Goal: Transaction & Acquisition: Purchase product/service

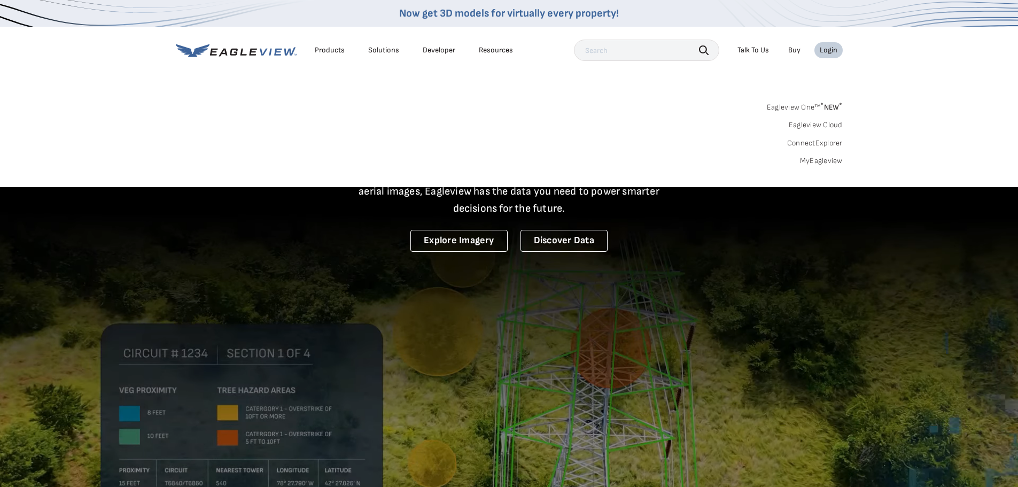
click at [822, 161] on link "MyEagleview" at bounding box center [821, 161] width 43 height 10
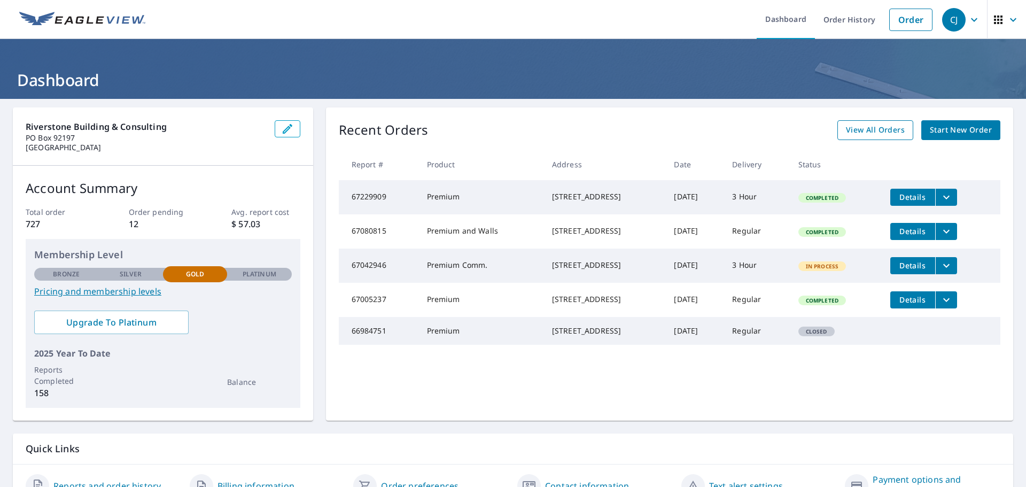
click at [886, 132] on span "View All Orders" at bounding box center [875, 129] width 59 height 13
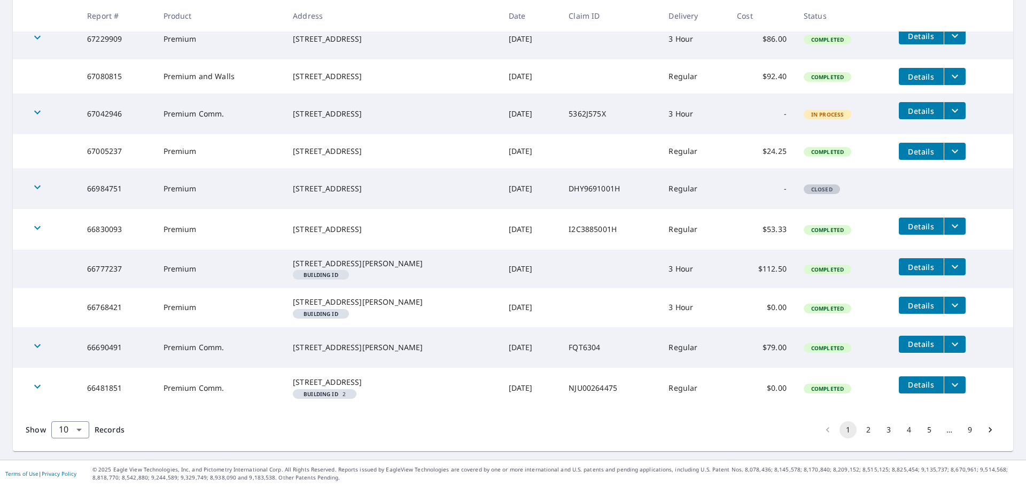
scroll to position [256, 0]
click at [80, 431] on body "CJ CJ Dashboard Order History Order CJ Dashboard / Order History Order History …" at bounding box center [513, 243] width 1026 height 487
click at [64, 464] on li "100" at bounding box center [70, 464] width 38 height 19
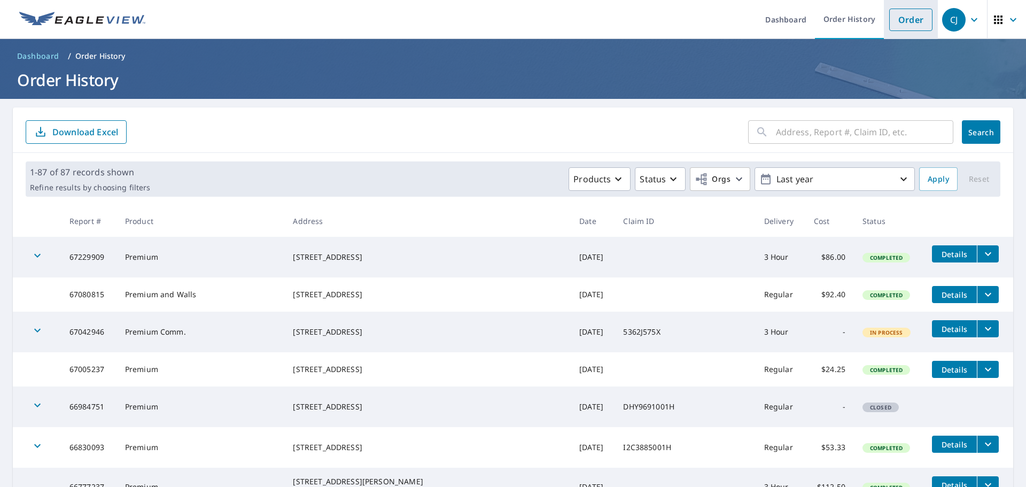
click at [906, 20] on link "Order" at bounding box center [910, 20] width 43 height 22
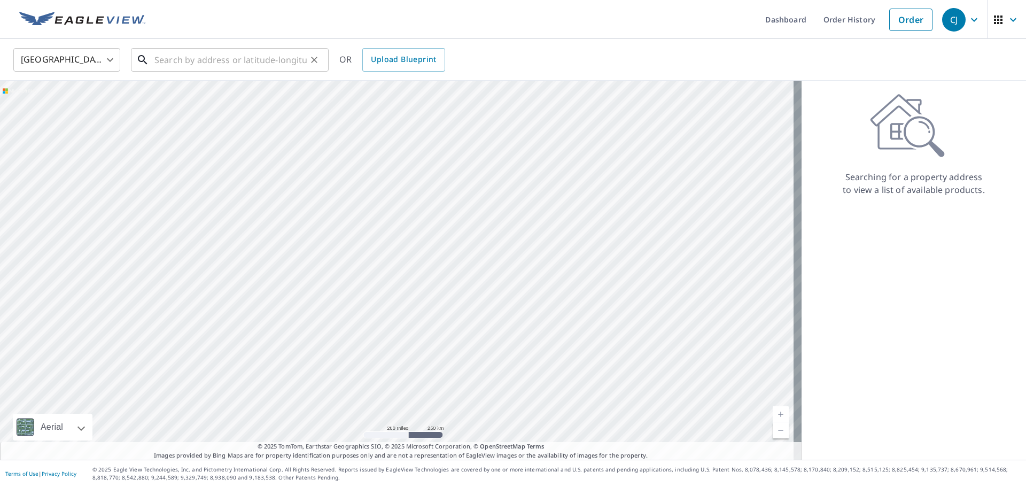
click at [178, 64] on input "text" at bounding box center [230, 60] width 152 height 30
click at [225, 60] on input "text" at bounding box center [230, 60] width 152 height 30
paste input "2013 [PERSON_NAME][GEOGRAPHIC_DATA]"
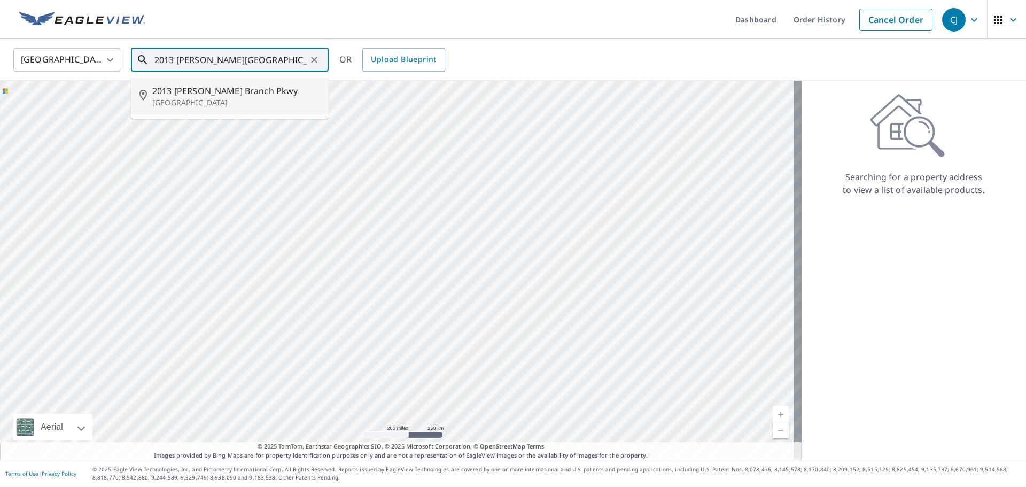
click at [208, 89] on span "2013 [PERSON_NAME] Branch Pkwy" at bounding box center [236, 90] width 168 height 13
type input "[STREET_ADDRESS][PERSON_NAME]"
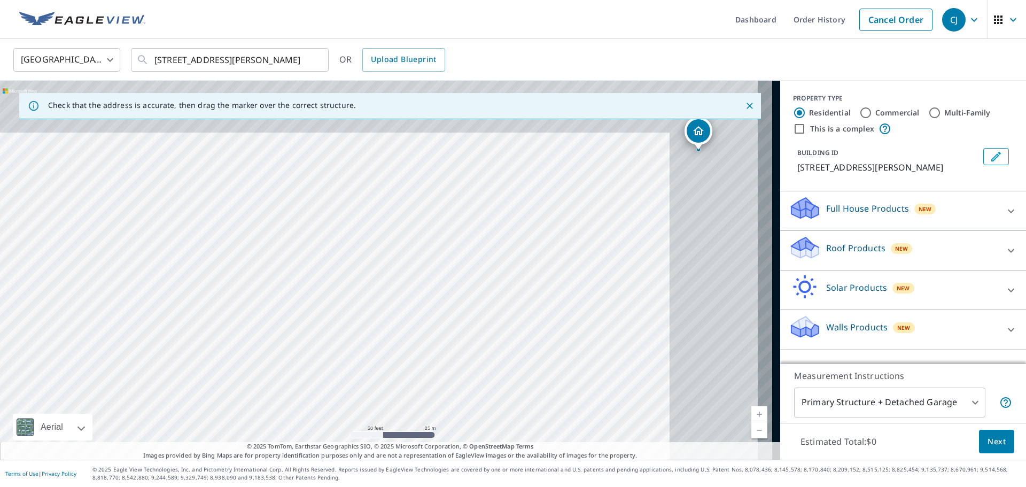
drag, startPoint x: 438, startPoint y: 298, endPoint x: 213, endPoint y: 381, distance: 240.0
click at [213, 381] on div "[STREET_ADDRESS][PERSON_NAME]" at bounding box center [390, 270] width 780 height 379
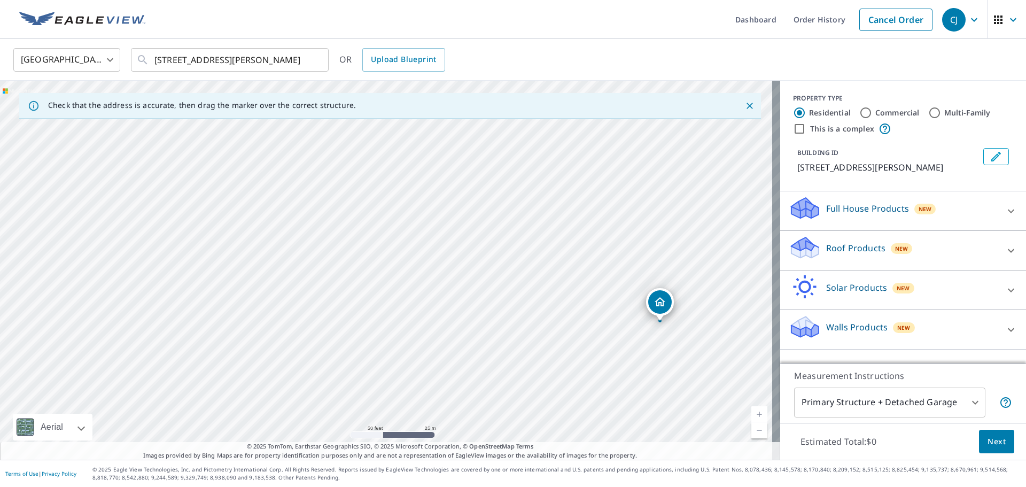
drag, startPoint x: 311, startPoint y: 267, endPoint x: 272, endPoint y: 438, distance: 175.2
click at [272, 438] on div "[STREET_ADDRESS][PERSON_NAME]" at bounding box center [390, 270] width 780 height 379
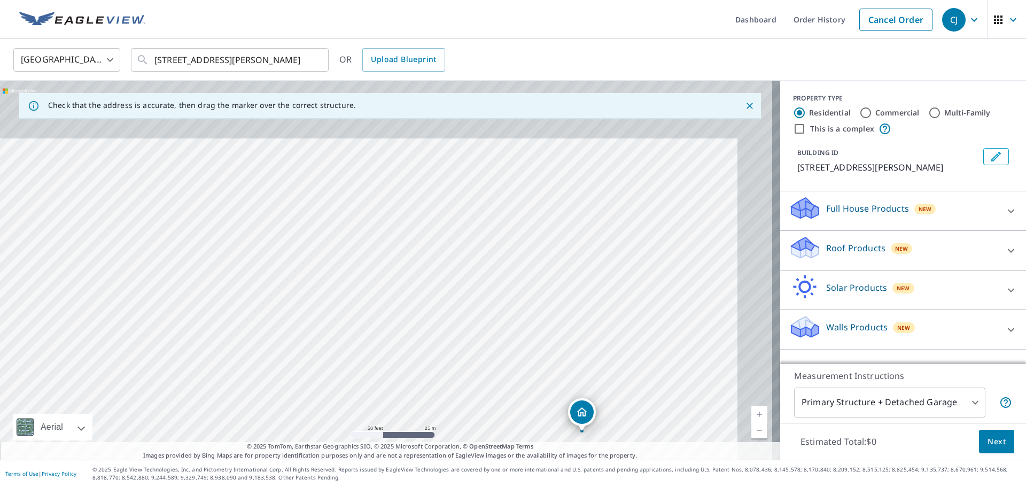
drag, startPoint x: 301, startPoint y: 318, endPoint x: 223, endPoint y: 428, distance: 134.9
click at [223, 428] on div "[STREET_ADDRESS][PERSON_NAME]" at bounding box center [390, 270] width 780 height 379
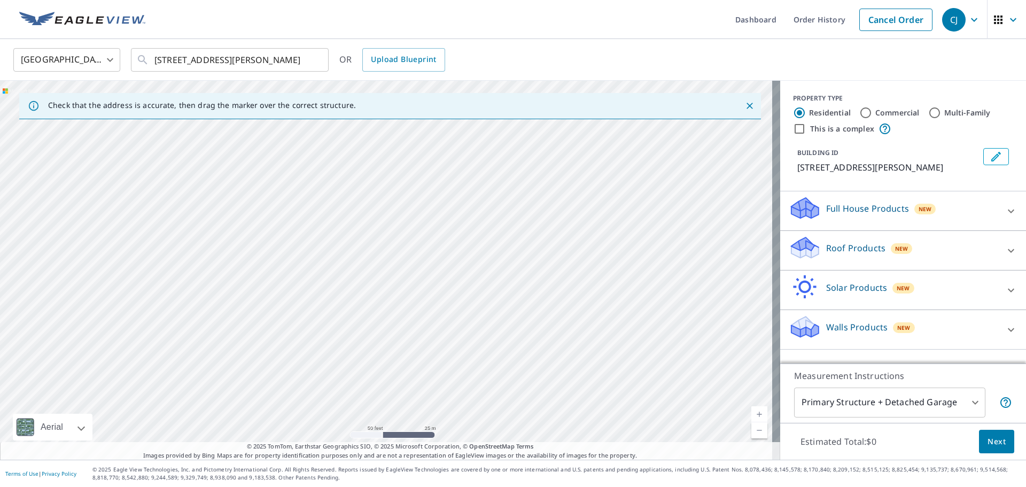
drag, startPoint x: 235, startPoint y: 334, endPoint x: 280, endPoint y: 434, distance: 110.0
click at [280, 434] on div "[STREET_ADDRESS][PERSON_NAME]" at bounding box center [390, 270] width 780 height 379
drag, startPoint x: 390, startPoint y: 318, endPoint x: 290, endPoint y: 123, distance: 218.6
click at [290, 123] on div "[STREET_ADDRESS][PERSON_NAME]" at bounding box center [390, 270] width 780 height 379
drag, startPoint x: 399, startPoint y: 369, endPoint x: 365, endPoint y: 254, distance: 119.2
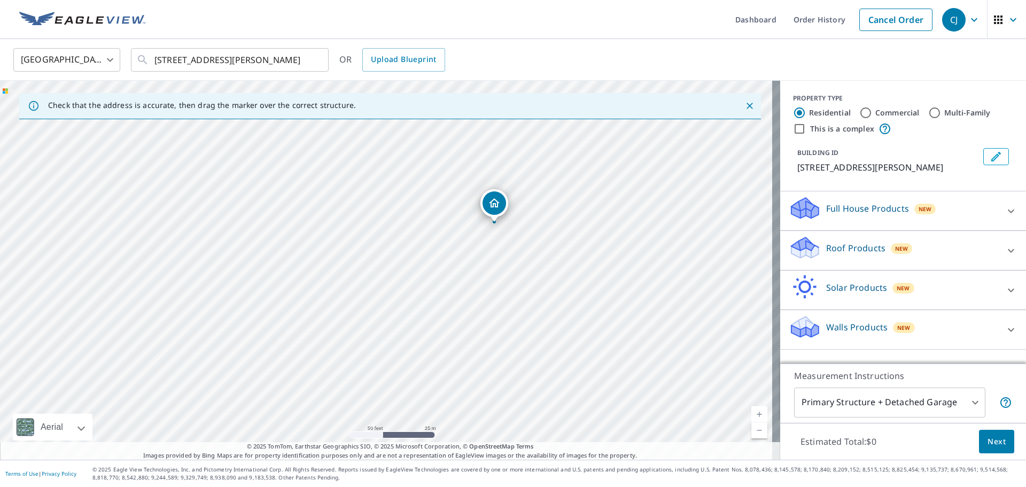
click at [365, 254] on div "[STREET_ADDRESS][PERSON_NAME]" at bounding box center [390, 270] width 780 height 379
drag, startPoint x: 327, startPoint y: 234, endPoint x: 277, endPoint y: 251, distance: 52.9
click at [277, 251] on div "[STREET_ADDRESS][PERSON_NAME]" at bounding box center [390, 270] width 780 height 379
drag, startPoint x: 433, startPoint y: 224, endPoint x: 435, endPoint y: 193, distance: 30.5
drag, startPoint x: 497, startPoint y: 389, endPoint x: 487, endPoint y: 322, distance: 68.1
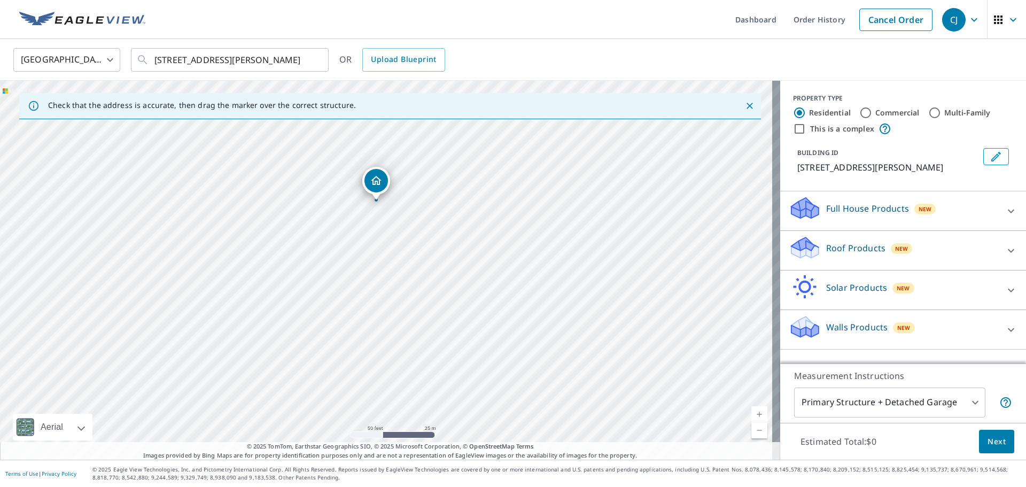
click at [487, 322] on div "[STREET_ADDRESS][PERSON_NAME]" at bounding box center [390, 270] width 780 height 379
click at [859, 113] on input "Commercial" at bounding box center [865, 112] width 13 height 13
radio input "true"
type input "4"
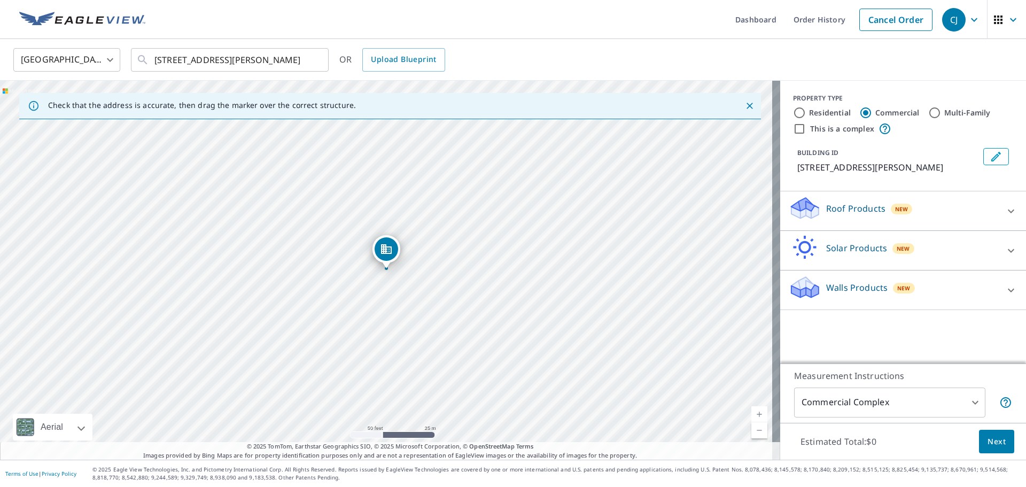
click at [1004, 214] on icon at bounding box center [1010, 211] width 13 height 13
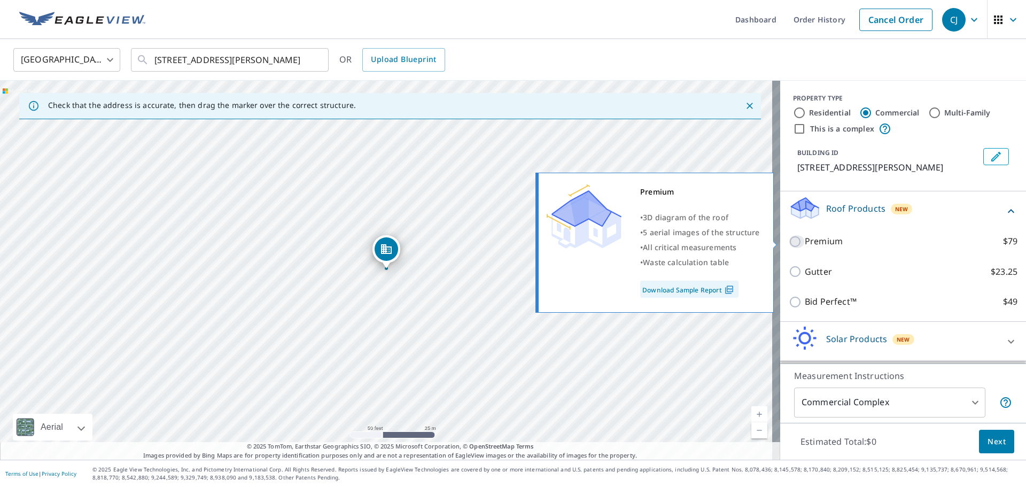
click at [788, 241] on input "Premium $79" at bounding box center [796, 241] width 16 height 13
checkbox input "true"
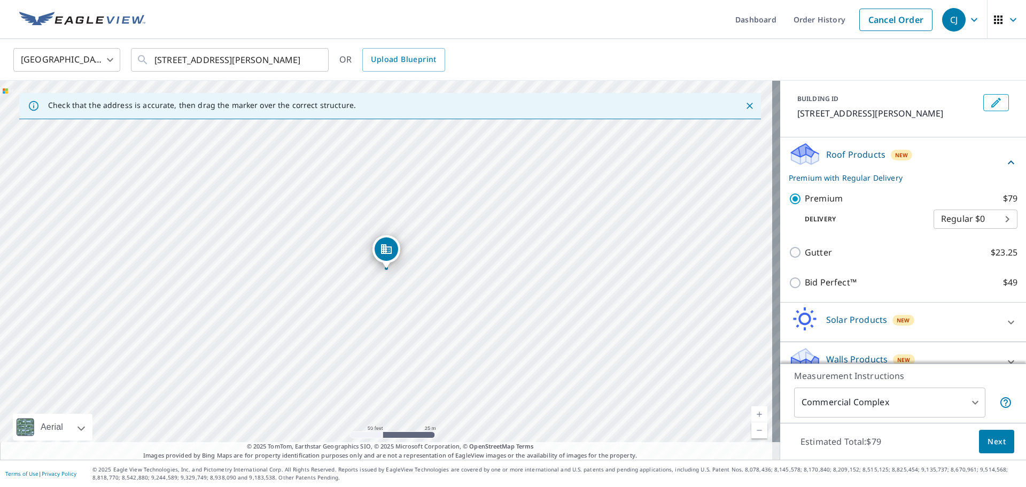
scroll to position [72, 0]
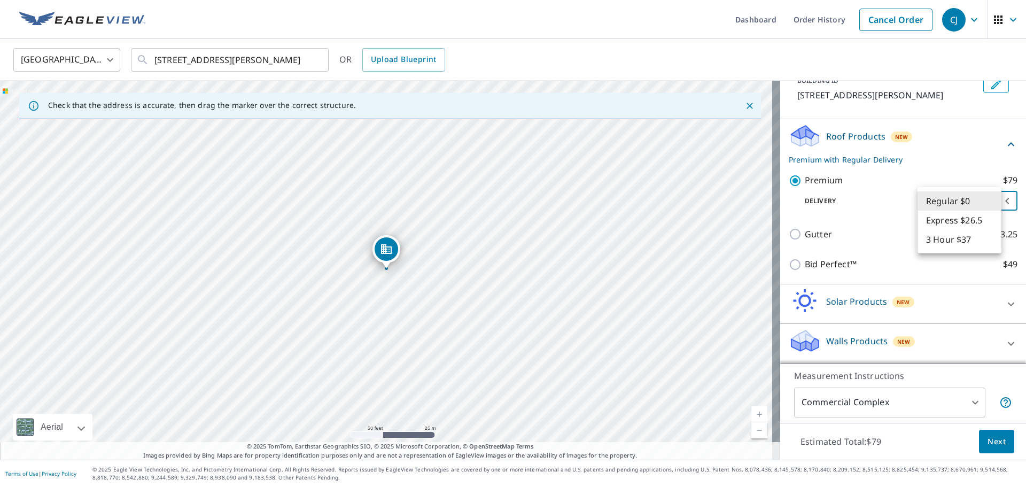
click at [969, 202] on body "CJ CJ Dashboard Order History Cancel Order CJ United States [GEOGRAPHIC_DATA] ​…" at bounding box center [513, 243] width 1026 height 487
click at [962, 220] on li "Express $26.5" at bounding box center [959, 219] width 84 height 19
type input "4"
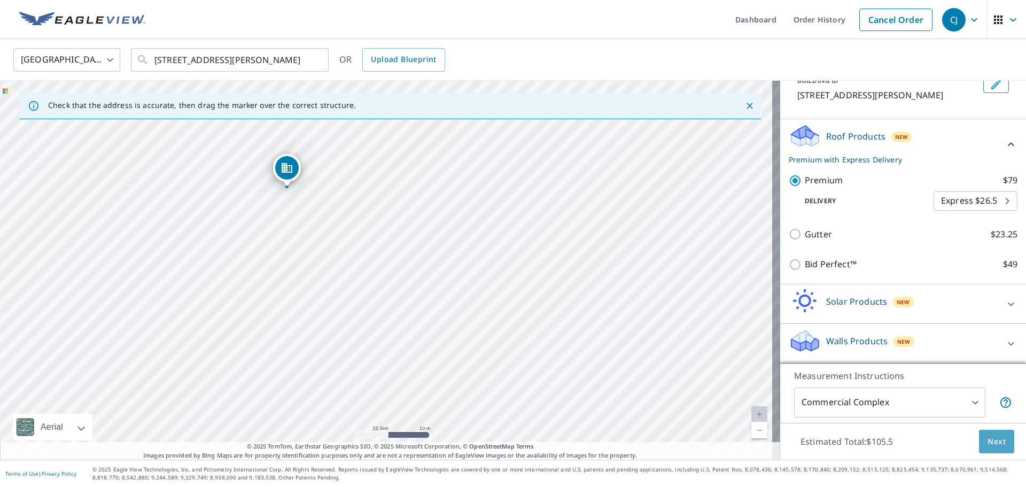
click at [989, 448] on button "Next" at bounding box center [996, 442] width 35 height 24
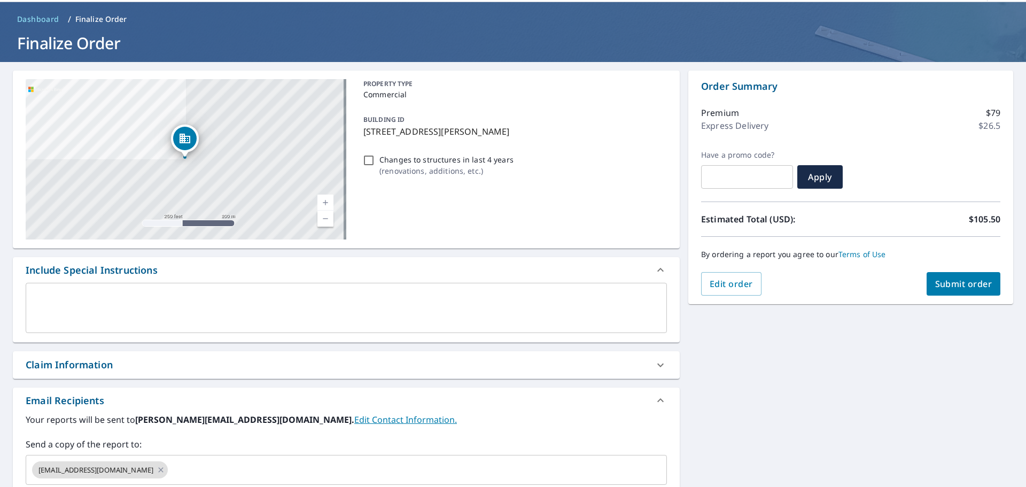
scroll to position [53, 0]
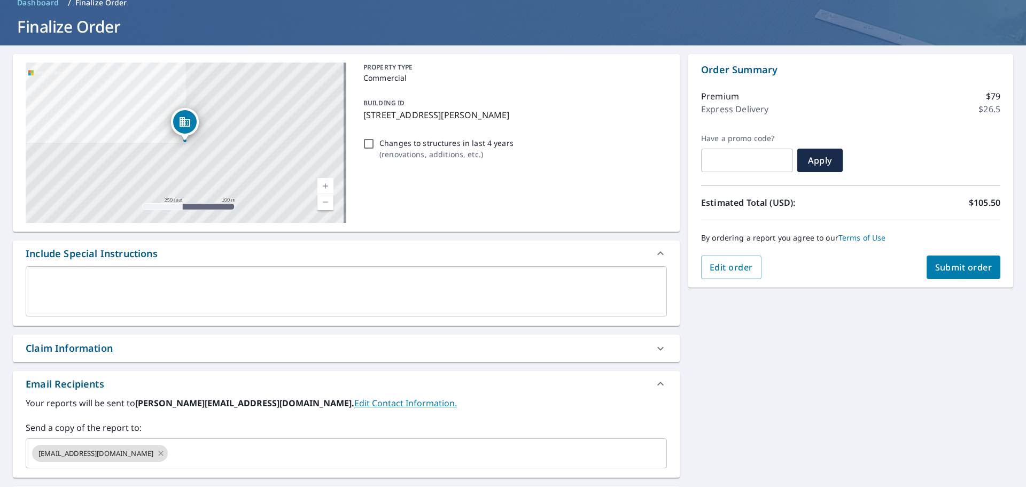
click at [65, 349] on div "Claim Information" at bounding box center [69, 348] width 87 height 14
checkbox input "true"
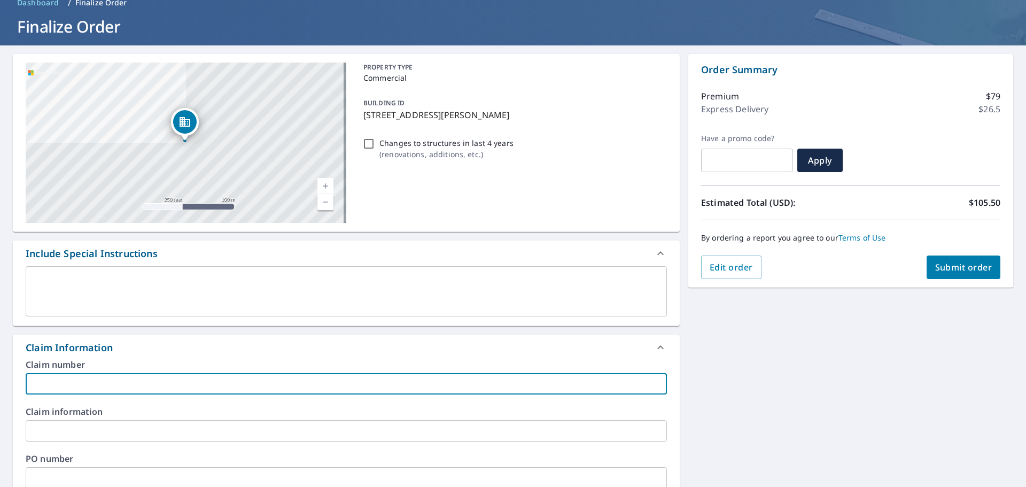
click at [86, 380] on input "text" at bounding box center [346, 383] width 641 height 21
paste input "STP27972"
type input "STP27972"
checkbox input "true"
type input "STP27972"
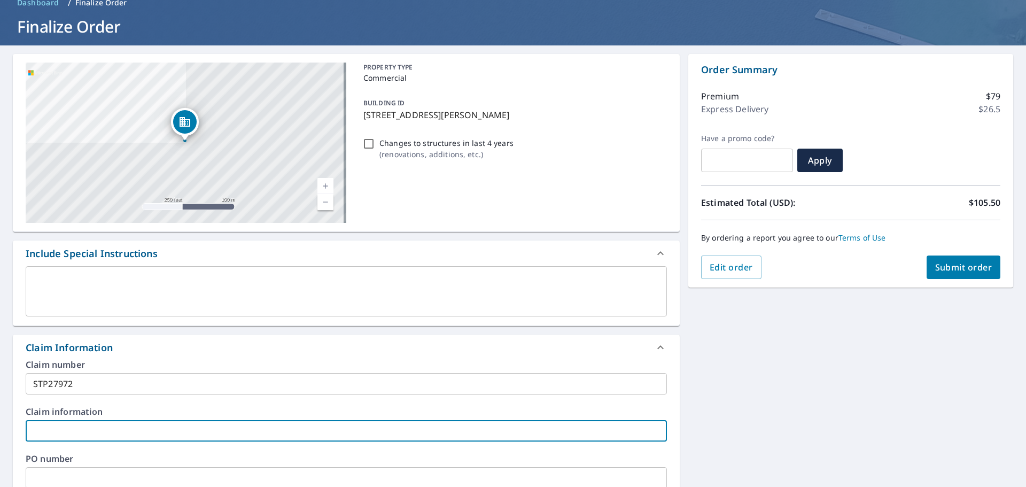
click at [76, 429] on input "text" at bounding box center [346, 430] width 641 height 21
type input "J"
checkbox input "true"
type input "Ji"
checkbox input "true"
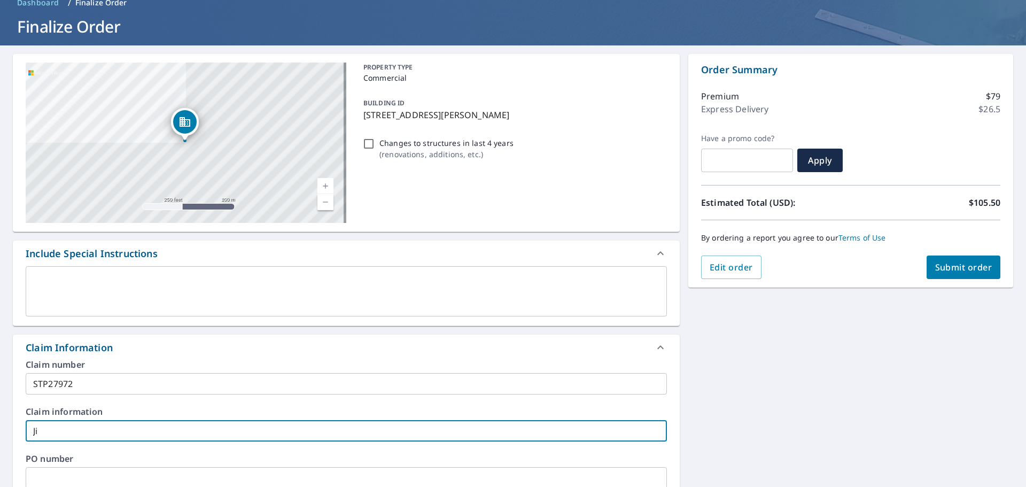
type input "[PERSON_NAME]"
checkbox input "true"
type input "Jimm"
checkbox input "true"
type input "[PERSON_NAME]"
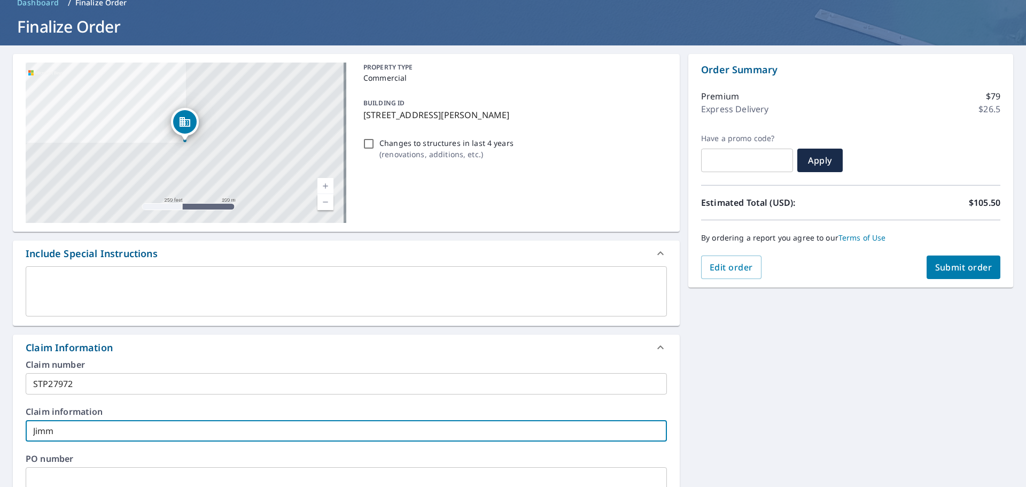
checkbox input "true"
type input "[PERSON_NAME]"
checkbox input "true"
type input "[PERSON_NAME]"
checkbox input "true"
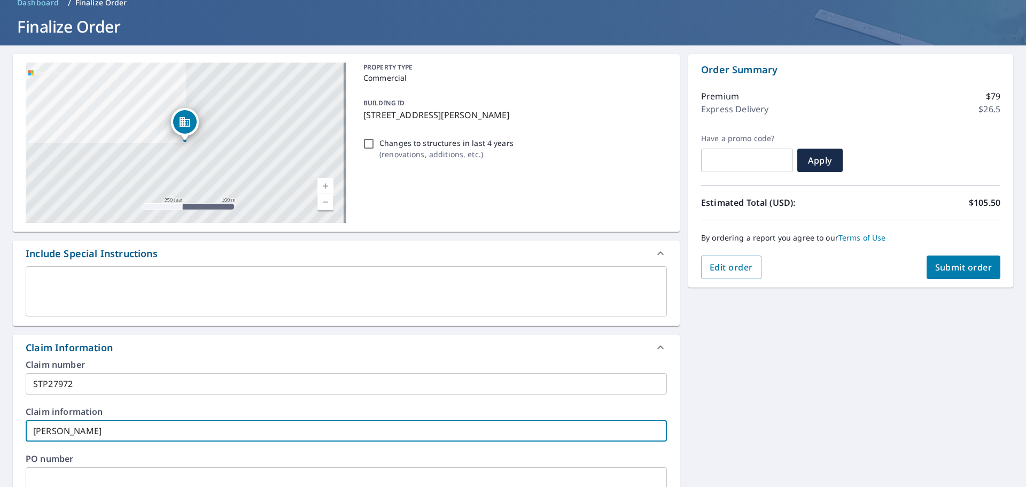
type input "[PERSON_NAME]"
checkbox input "true"
type input "[PERSON_NAME]"
checkbox input "true"
type input "[PERSON_NAME]"
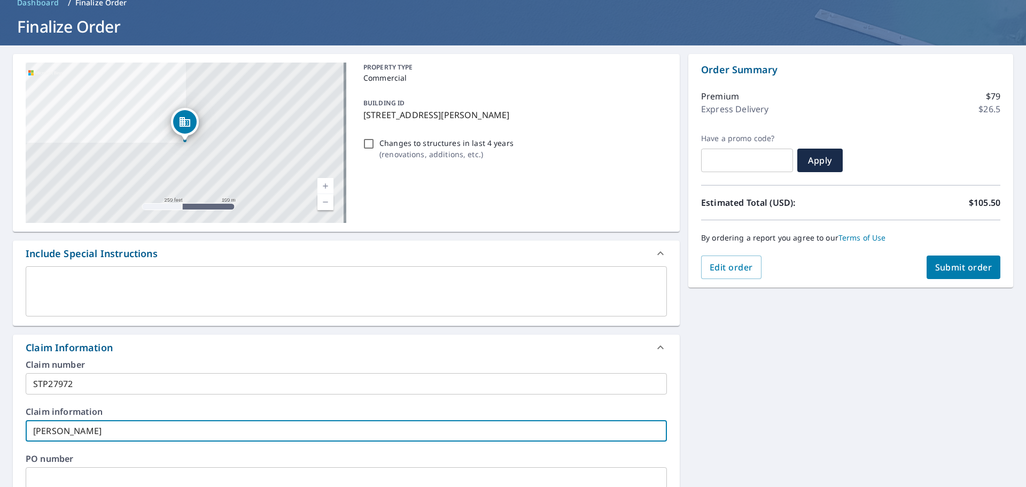
checkbox input "true"
type input "[PERSON_NAME]"
checkbox input "true"
type input "[PERSON_NAME]"
checkbox input "true"
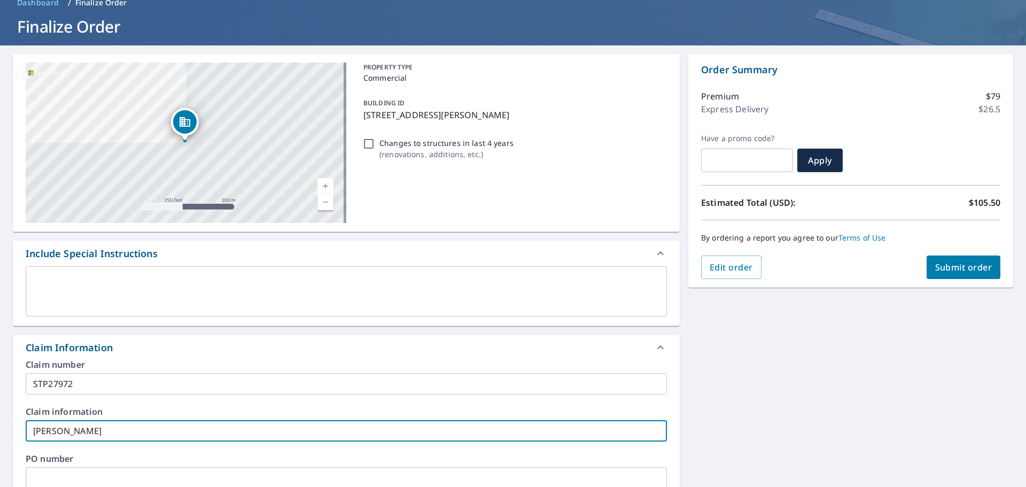
type input "[PERSON_NAME]"
checkbox input "true"
type input "[PERSON_NAME]"
click at [83, 474] on input "text" at bounding box center [346, 477] width 641 height 21
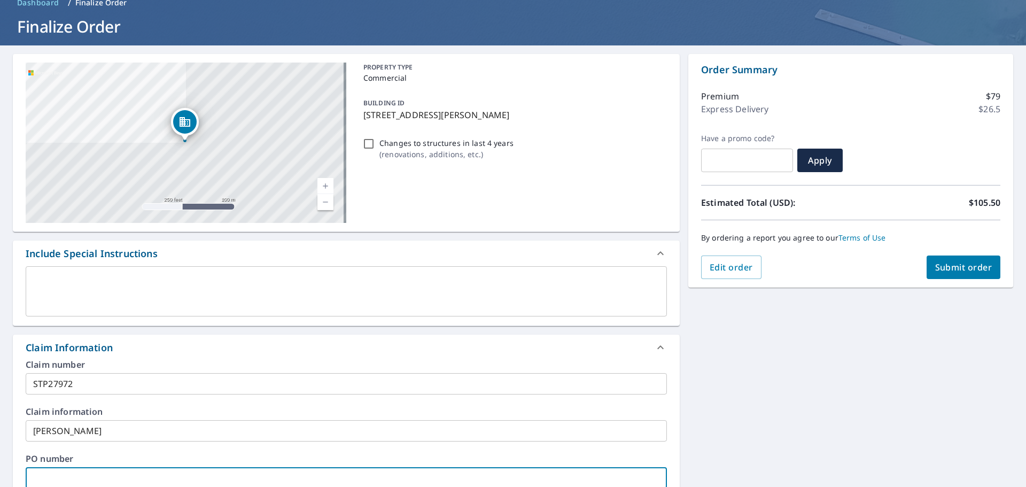
type input "R"
checkbox input "true"
type input "RS"
checkbox input "true"
type input "RS"
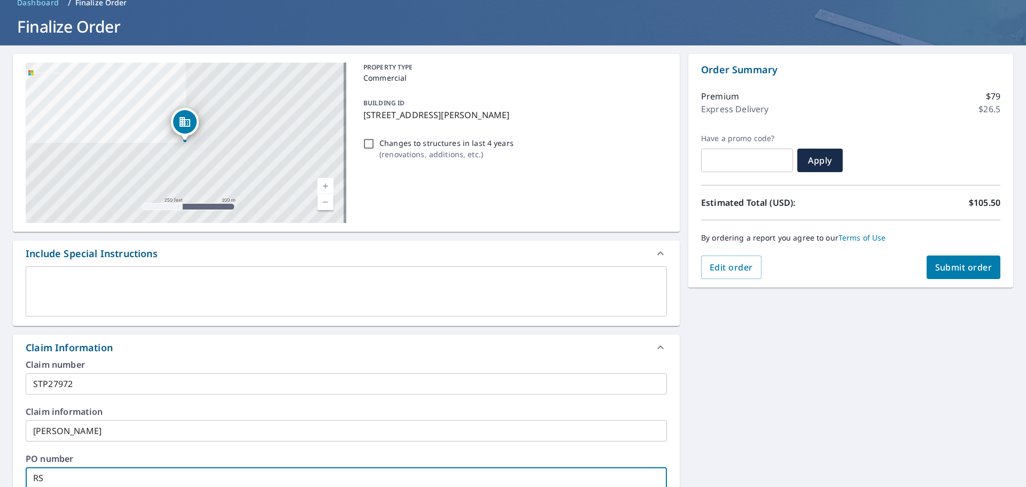
checkbox input "true"
type input "RS 2"
checkbox input "true"
type input "RS 25"
checkbox input "true"
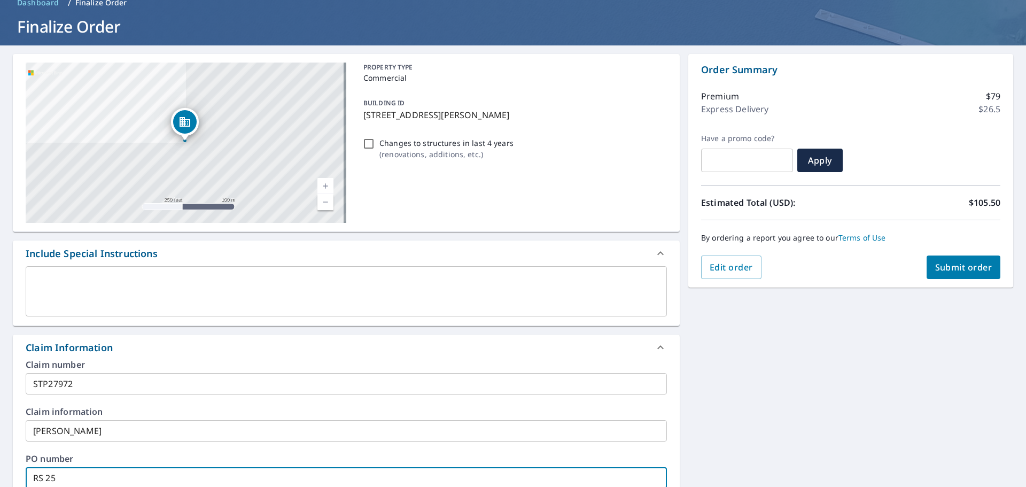
type input "RS 25-"
checkbox input "true"
type input "RS 25-0"
checkbox input "true"
type input "RS 25-04"
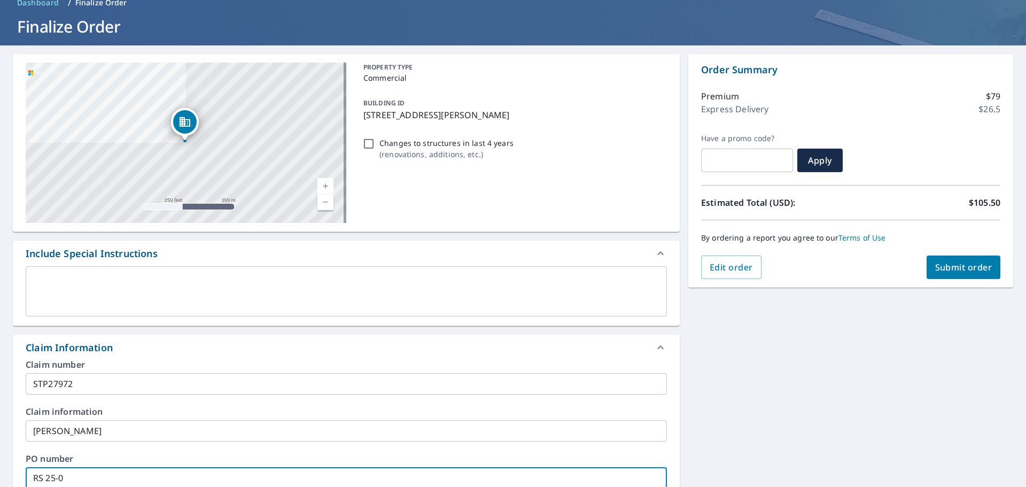
checkbox input "true"
type input "RS 25-048"
checkbox input "true"
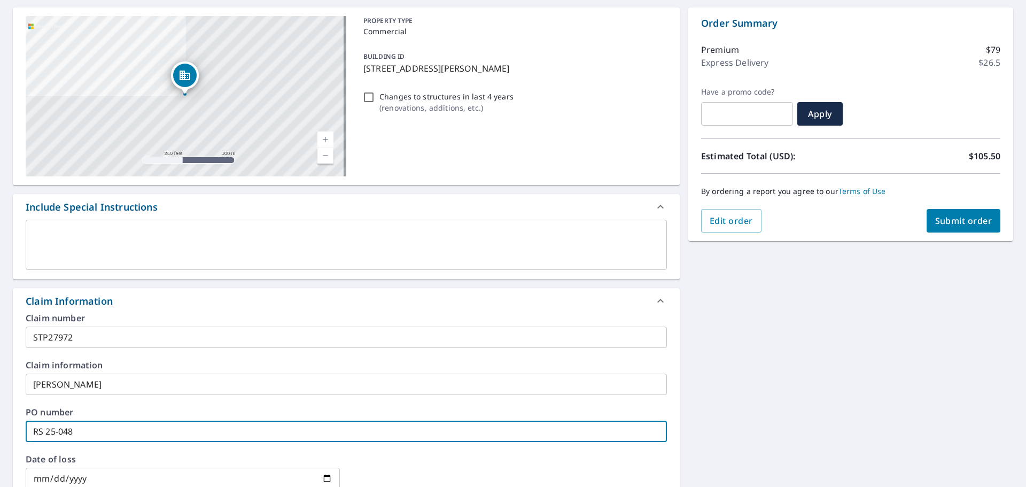
scroll to position [160, 0]
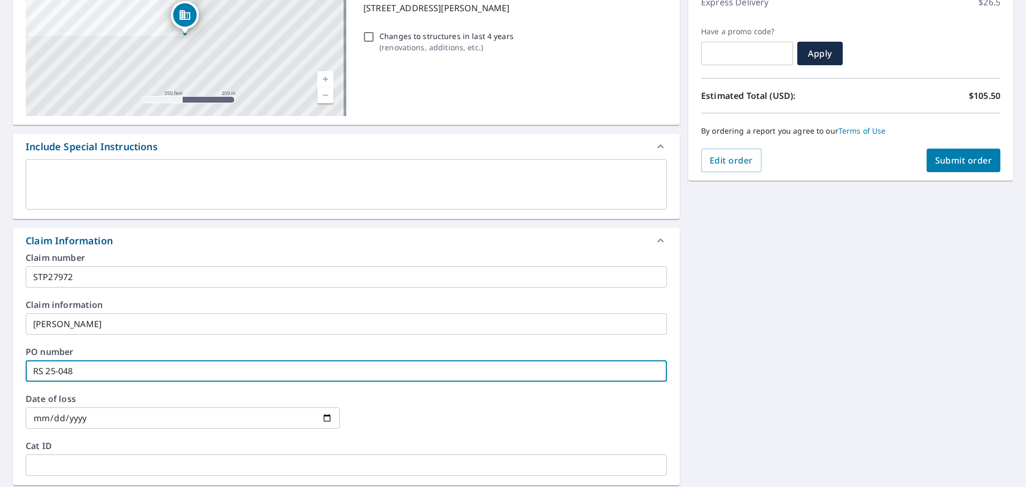
type input "RS 25-048"
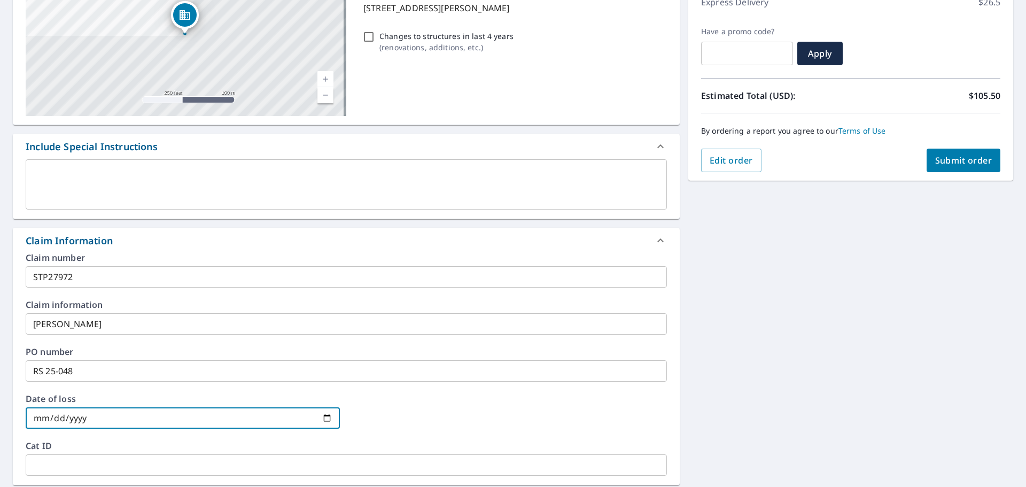
click at [77, 415] on input "date" at bounding box center [183, 417] width 314 height 21
click at [148, 415] on input "date" at bounding box center [183, 417] width 314 height 21
click at [30, 419] on input "date" at bounding box center [183, 417] width 314 height 21
click at [33, 416] on input "date" at bounding box center [183, 417] width 314 height 21
click at [35, 416] on input "date" at bounding box center [183, 417] width 314 height 21
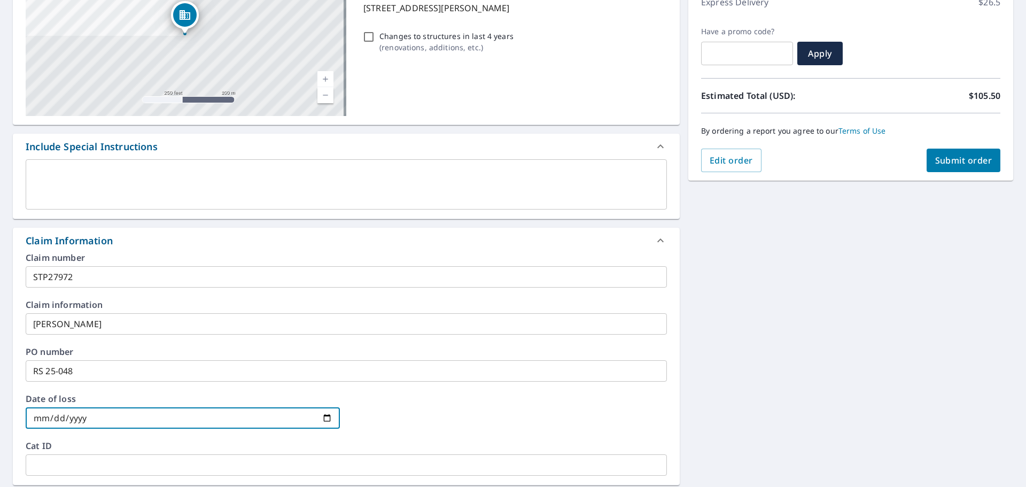
type input "0002-09-24"
checkbox input "true"
type input "0020-09-24"
checkbox input "true"
type input "0202-09-24"
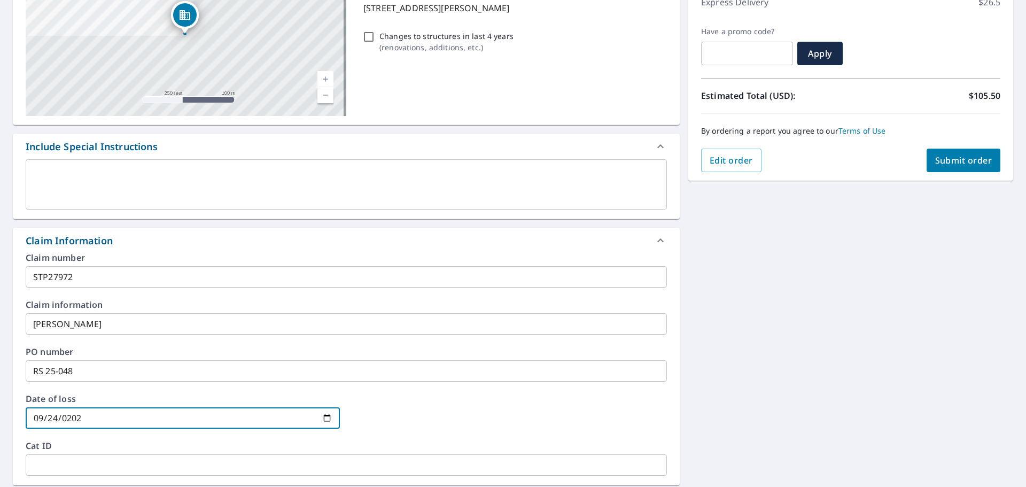
checkbox input "true"
type input "[DATE]"
checkbox input "true"
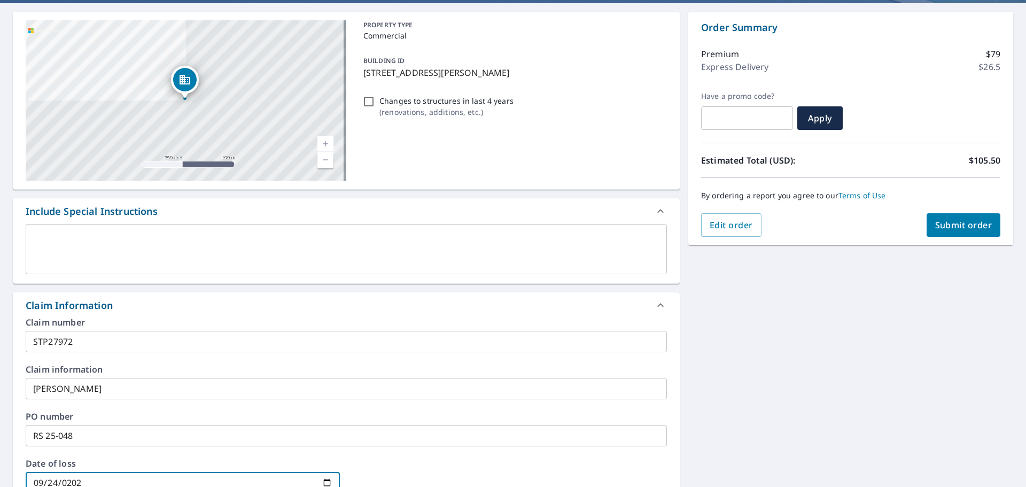
scroll to position [95, 0]
click at [756, 69] on p "Express Delivery" at bounding box center [734, 67] width 67 height 13
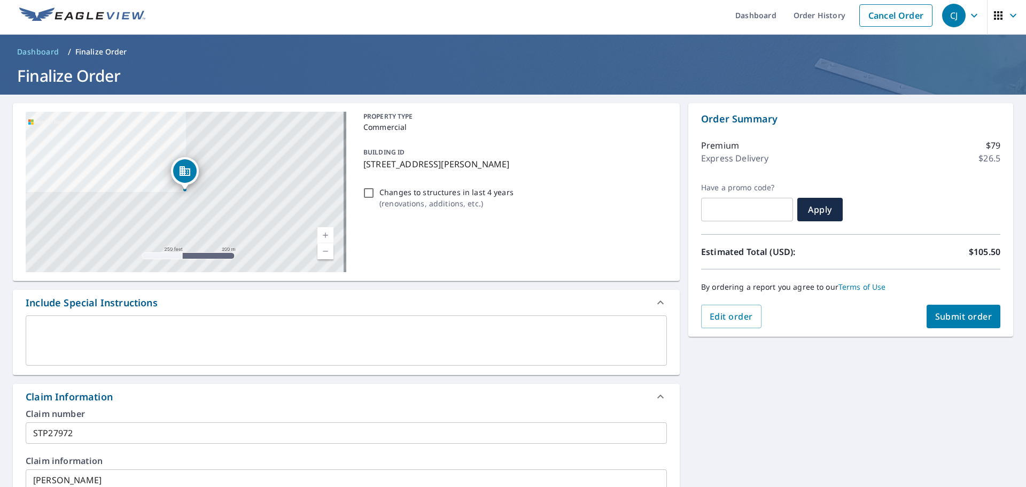
scroll to position [0, 0]
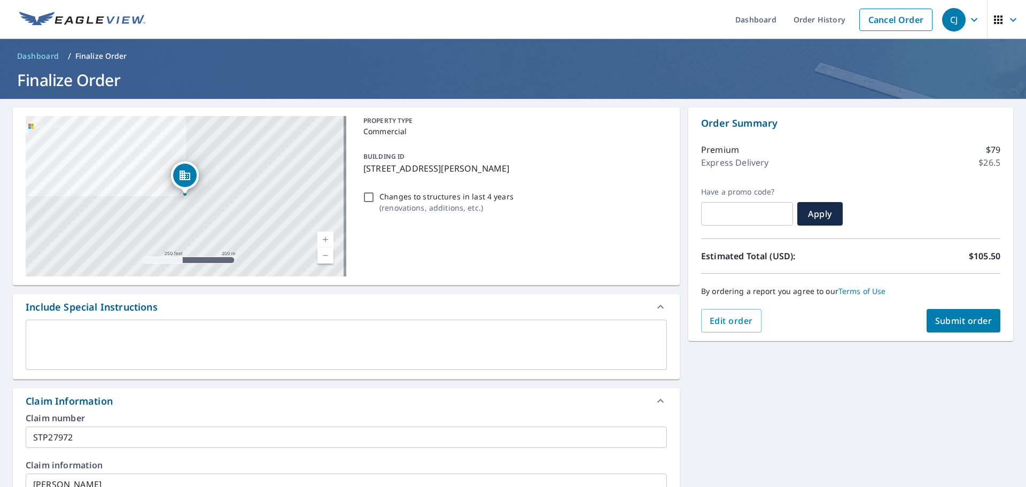
click at [986, 161] on p "$26.5" at bounding box center [989, 162] width 22 height 13
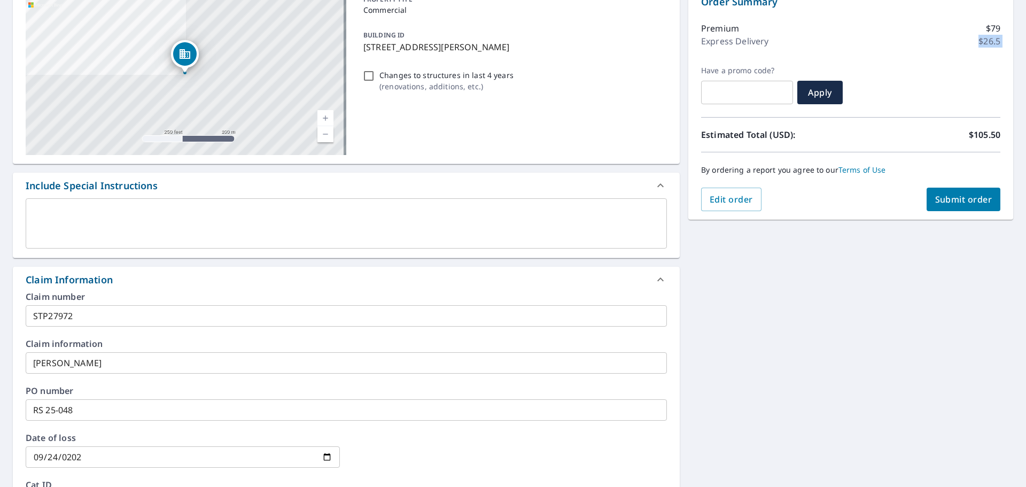
scroll to position [160, 0]
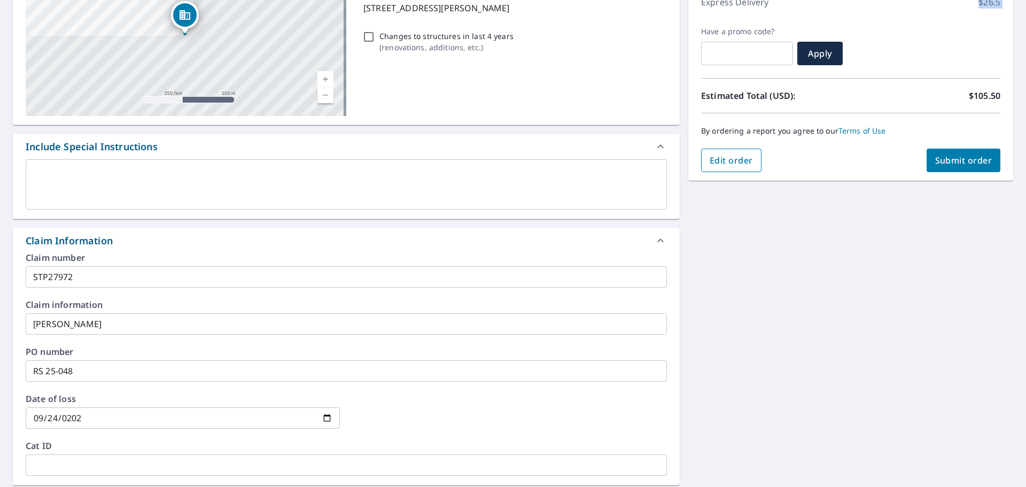
click at [741, 165] on span "Edit order" at bounding box center [730, 160] width 43 height 12
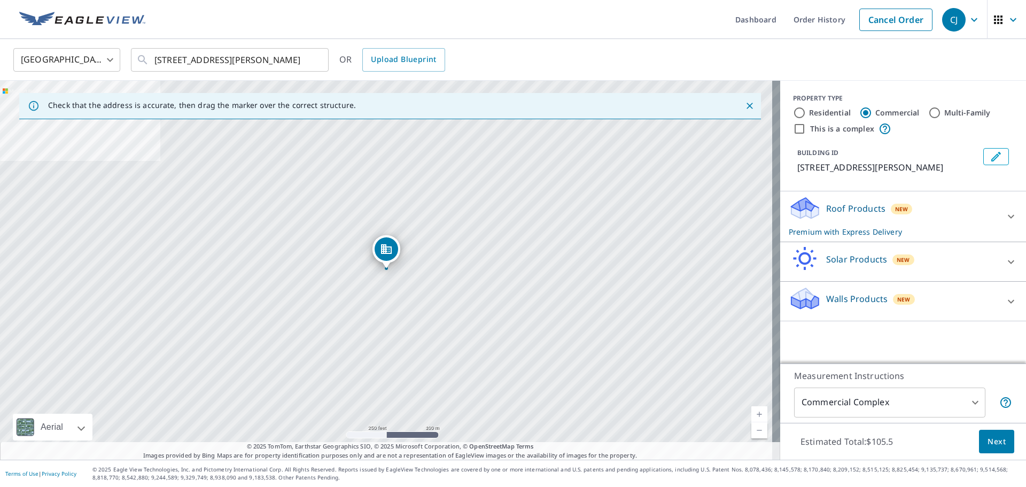
click at [1008, 217] on icon at bounding box center [1011, 217] width 6 height 4
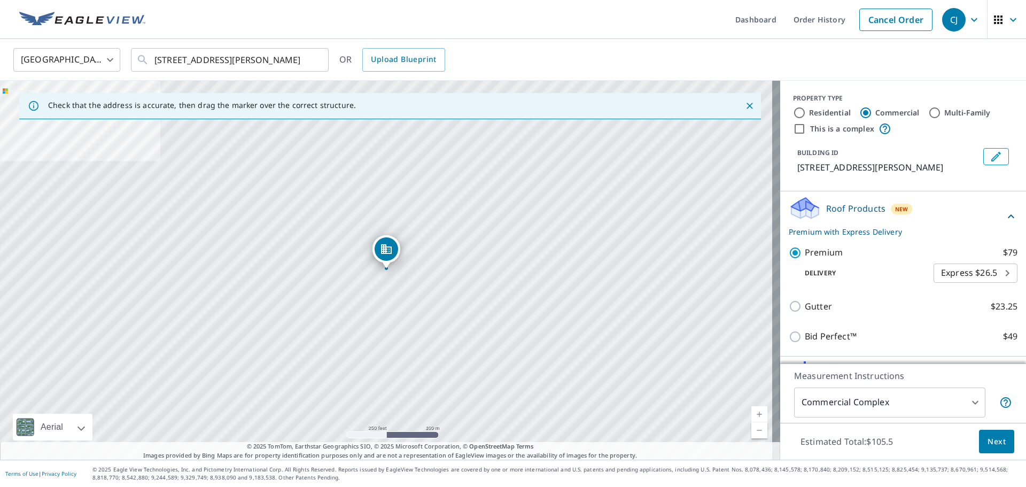
click at [993, 274] on body "CJ CJ Dashboard Order History Cancel Order CJ United States [GEOGRAPHIC_DATA] ​…" at bounding box center [513, 243] width 1026 height 487
click at [930, 253] on li "Regular $0" at bounding box center [959, 253] width 84 height 19
type input "8"
click at [987, 444] on span "Next" at bounding box center [996, 441] width 18 height 13
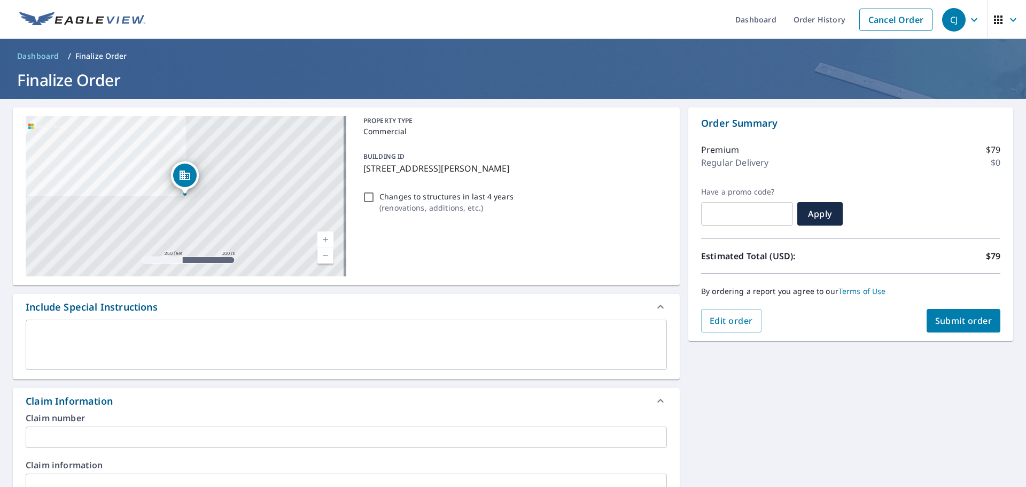
scroll to position [107, 0]
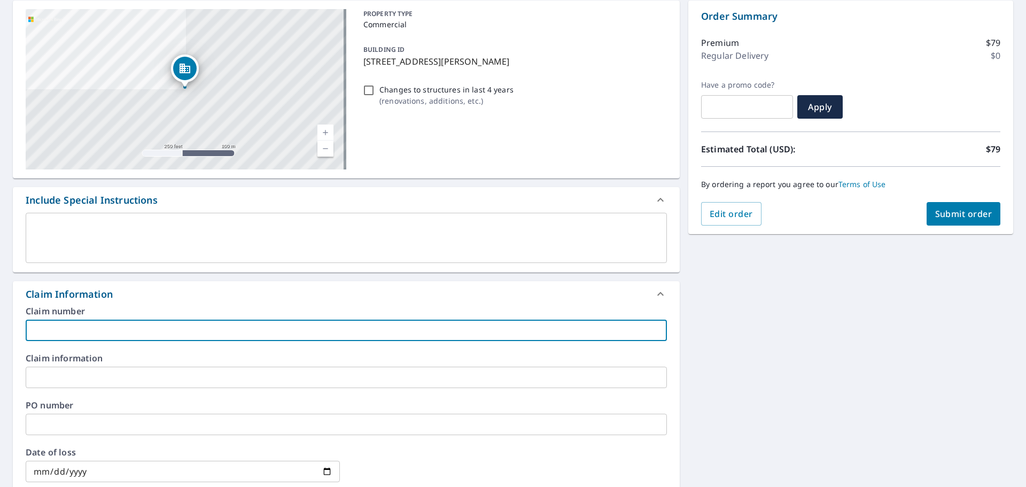
click at [66, 333] on input "text" at bounding box center [346, 329] width 641 height 21
type input "STP27972"
checkbox input "true"
click at [85, 374] on input "text" at bounding box center [346, 376] width 641 height 21
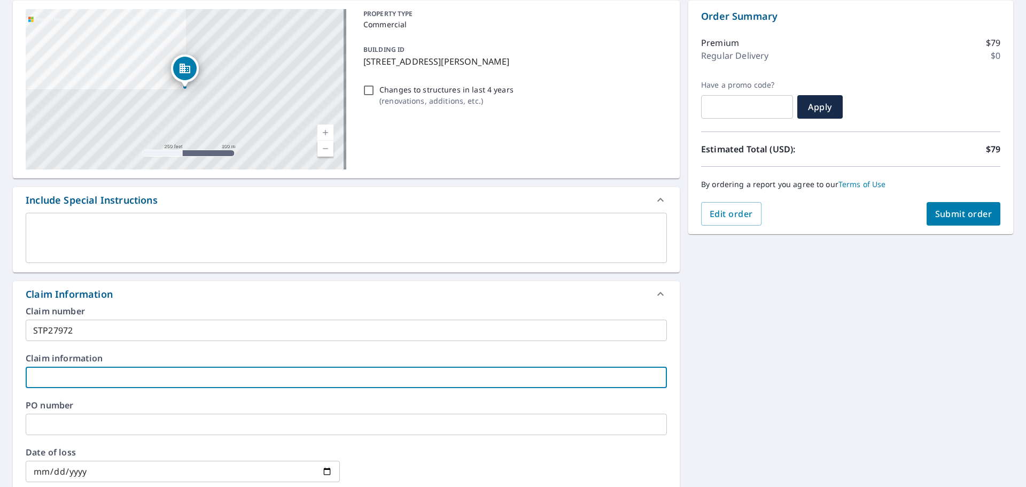
type input "J"
checkbox input "true"
type input "Ji"
checkbox input "true"
type input "[PERSON_NAME]"
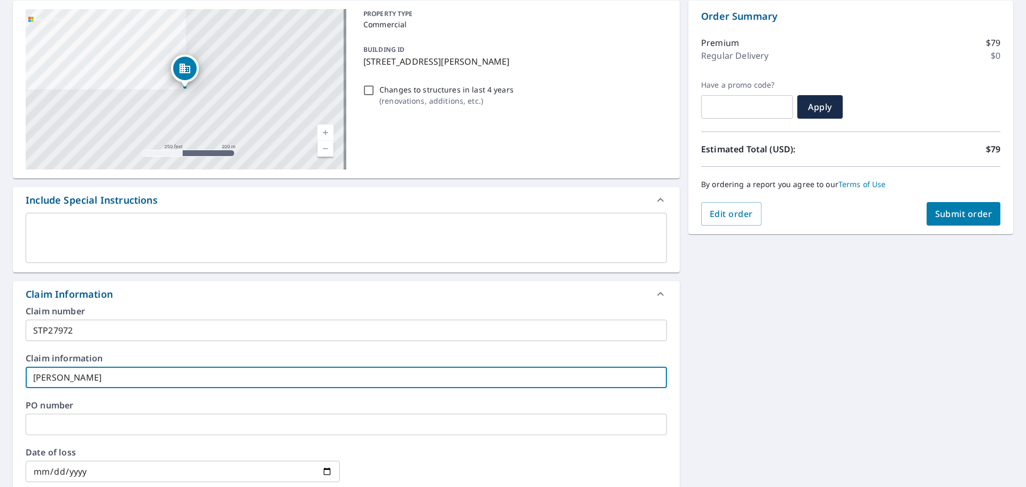
checkbox input "true"
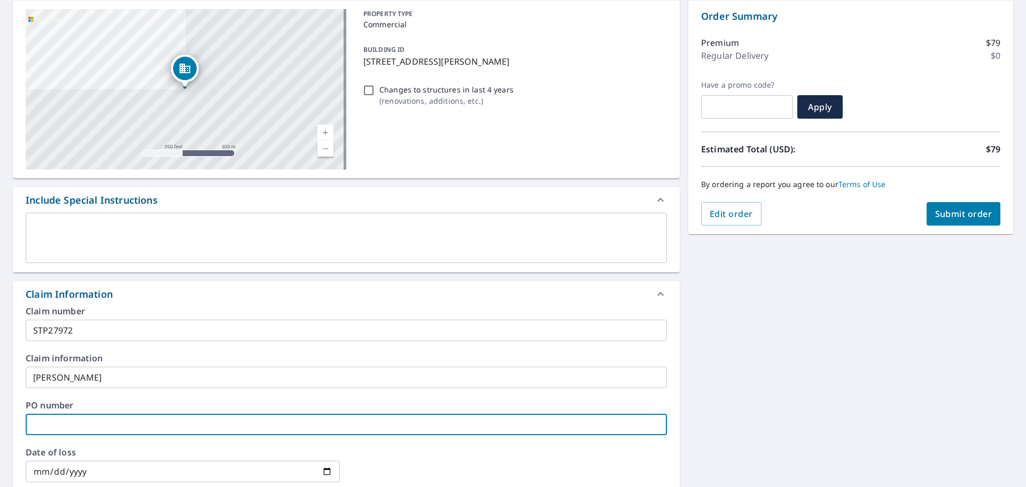
click at [60, 420] on input "text" at bounding box center [346, 423] width 641 height 21
type input "R"
checkbox input "true"
type input "RS"
checkbox input "true"
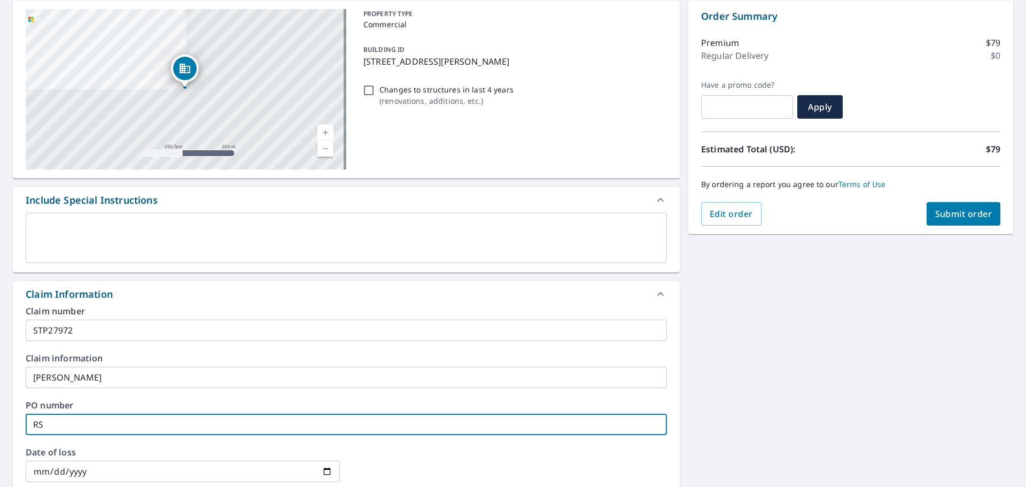
type input "RS"
checkbox input "true"
type input "RS 2"
checkbox input "true"
type input "RS 25"
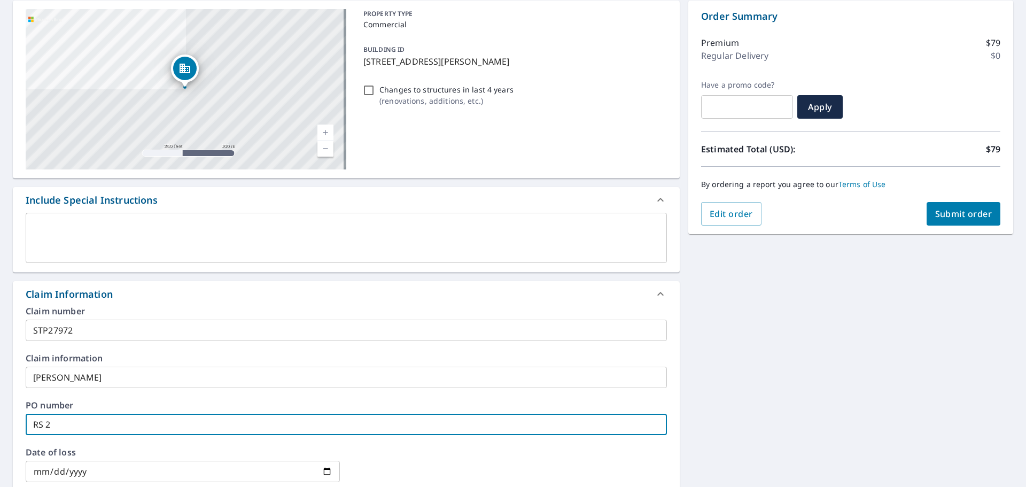
checkbox input "true"
type input "RS 25-"
checkbox input "true"
type input "RS 25-0"
checkbox input "true"
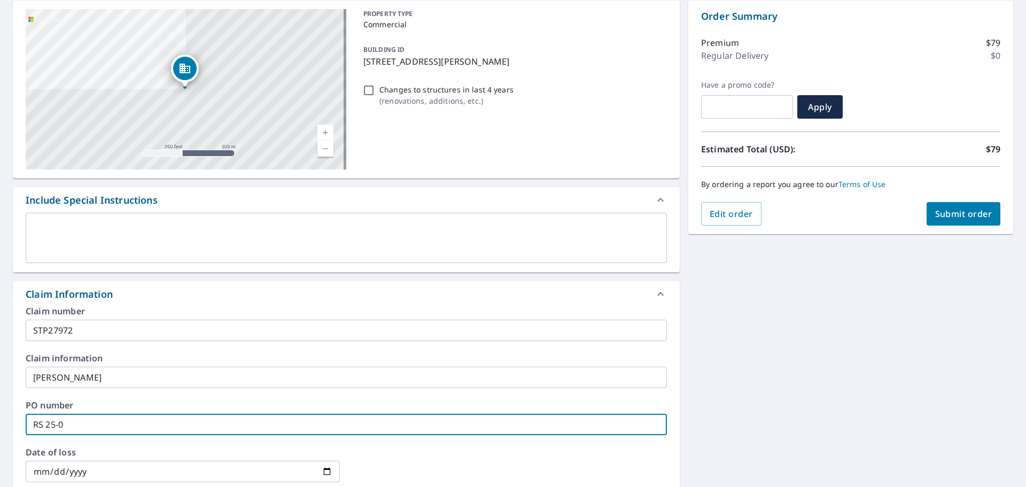
type input "RS 25-04"
checkbox input "true"
type input "RS 25-048"
checkbox input "true"
type input "RS 25-048"
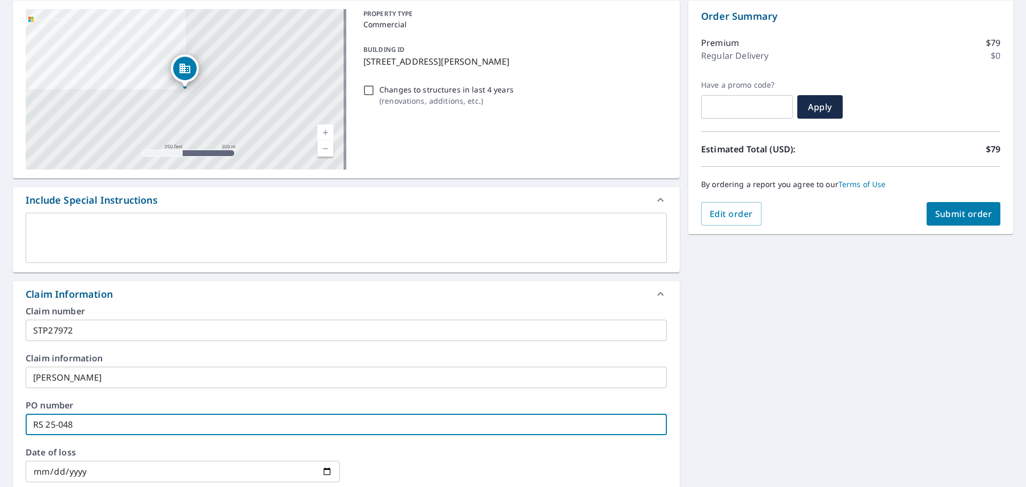
click at [33, 466] on input "date" at bounding box center [183, 470] width 314 height 21
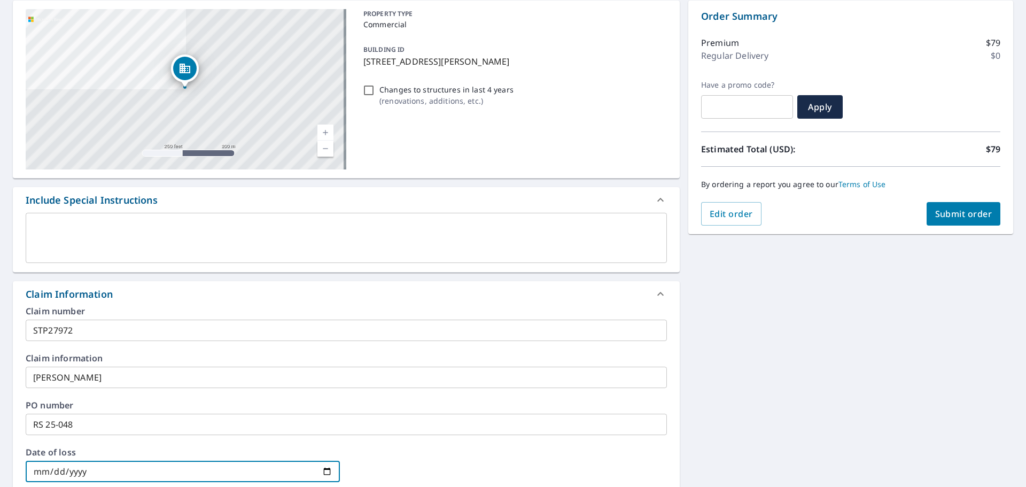
type input "0004-09-23"
checkbox input "true"
click at [53, 471] on input "date" at bounding box center [183, 470] width 314 height 21
type input "0002-09-24"
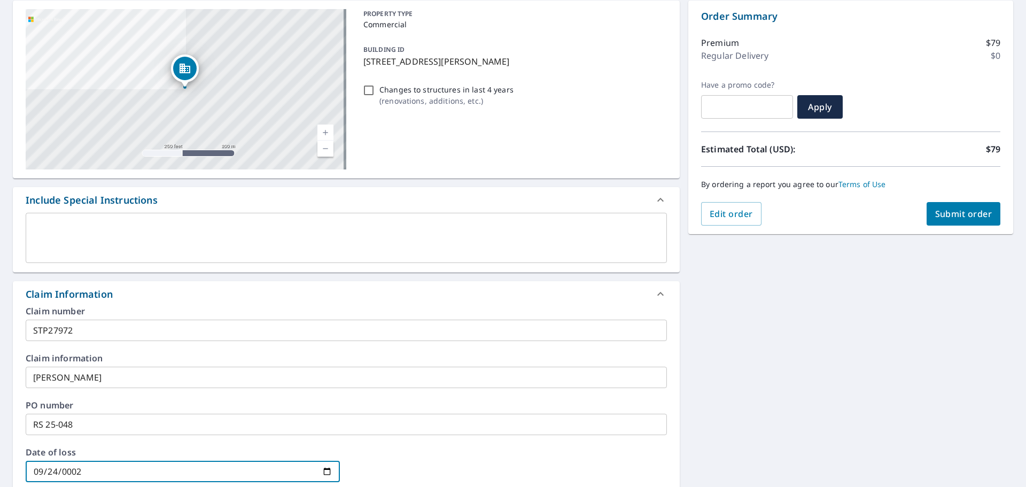
checkbox input "true"
type input "0020-09-24"
checkbox input "true"
type input "0202-09-24"
checkbox input "true"
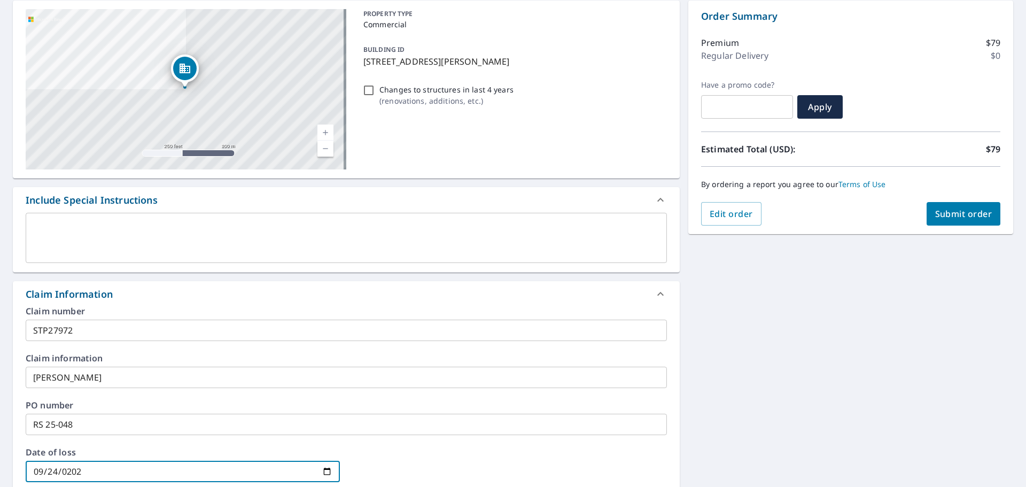
type input "[DATE]"
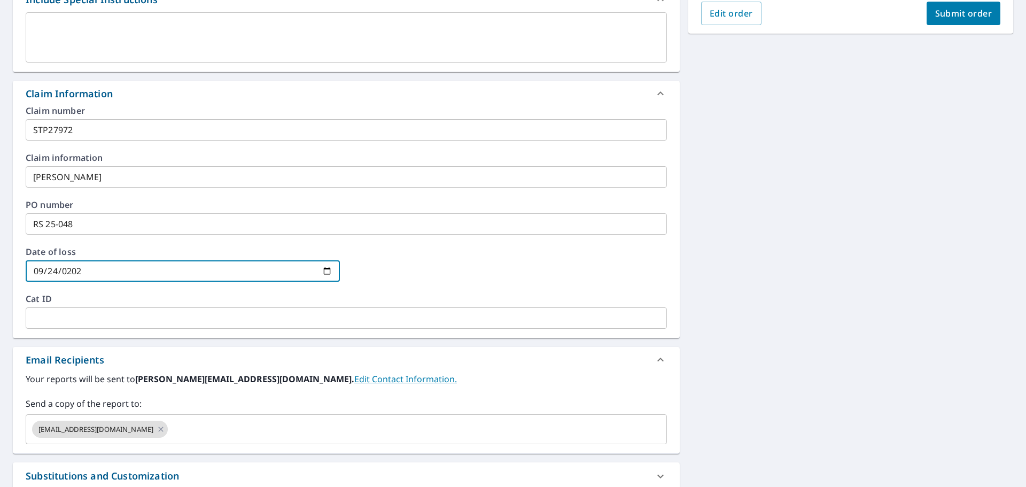
scroll to position [149, 0]
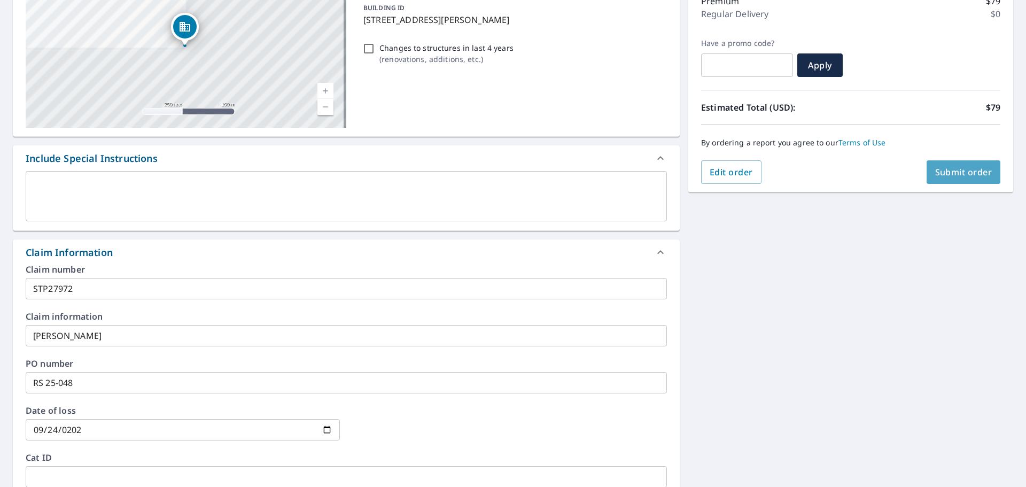
click at [949, 162] on button "Submit order" at bounding box center [963, 172] width 74 height 24
checkbox input "true"
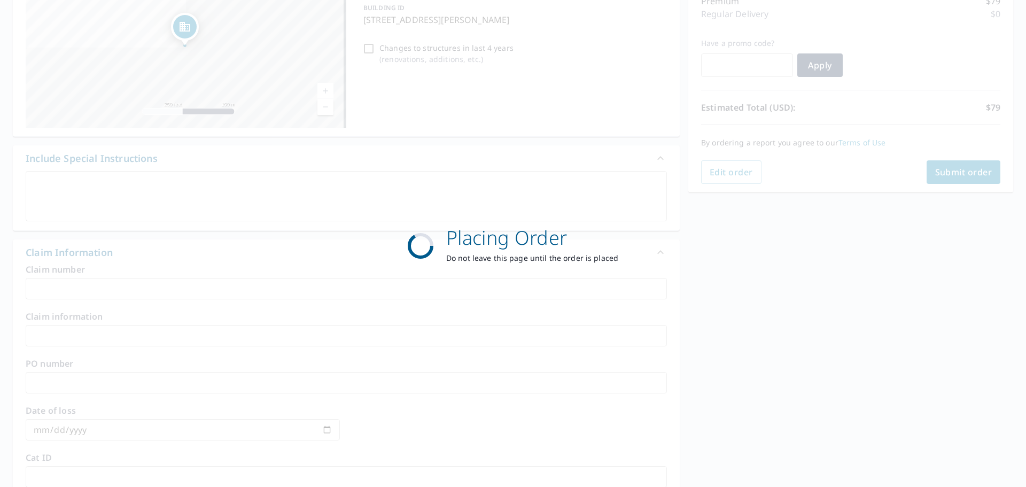
scroll to position [142, 0]
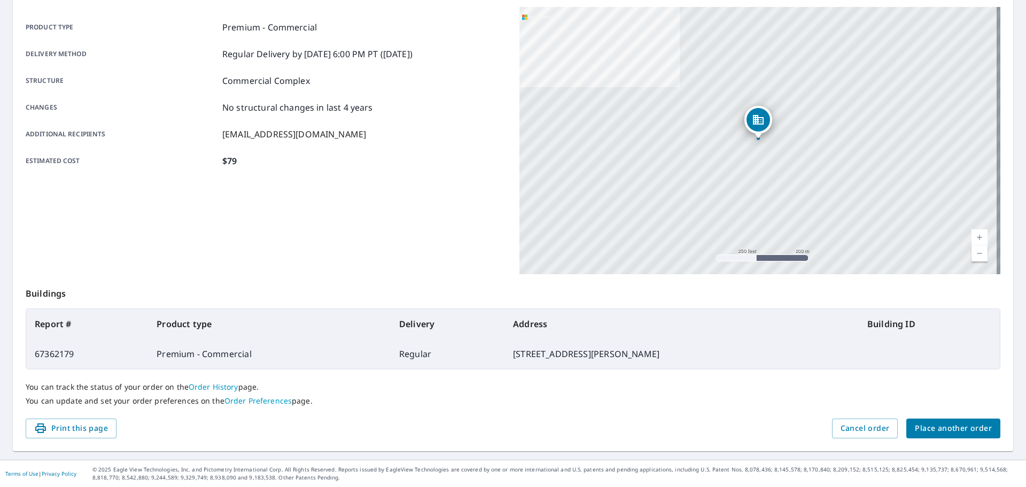
click at [928, 430] on span "Place another order" at bounding box center [953, 427] width 77 height 13
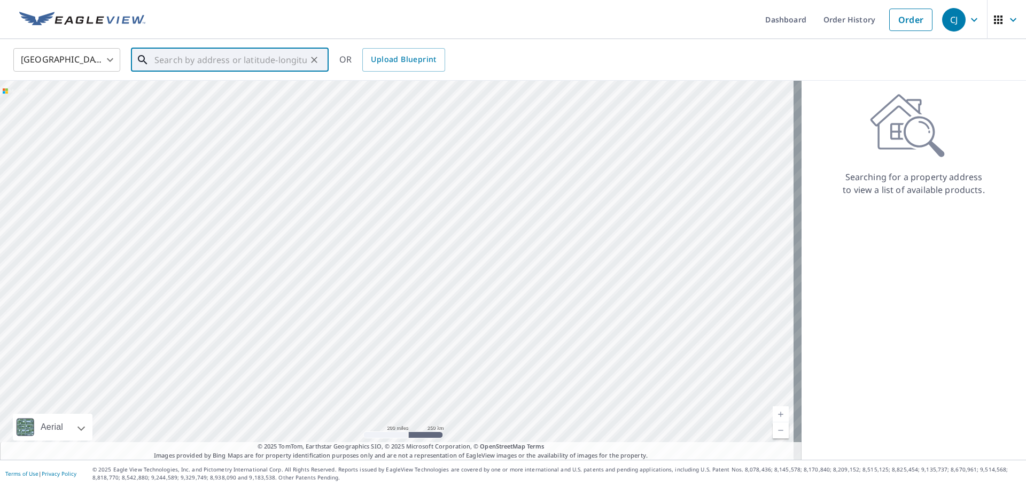
click at [192, 67] on input "text" at bounding box center [230, 60] width 152 height 30
paste input "6600 [GEOGRAPHIC_DATA]"
click at [205, 88] on span "[STREET_ADDRESS]" at bounding box center [236, 90] width 168 height 13
type input "[STREET_ADDRESS]"
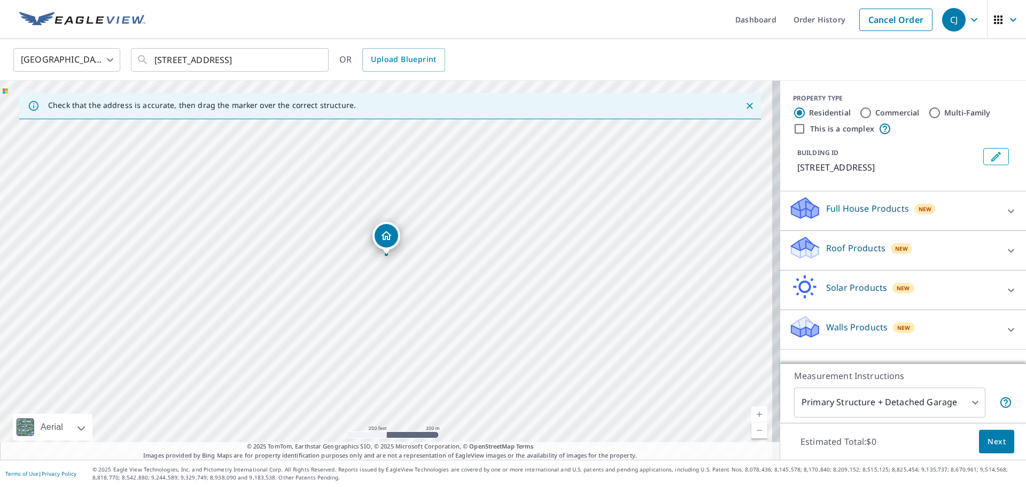
drag, startPoint x: 386, startPoint y: 247, endPoint x: 386, endPoint y: 233, distance: 13.9
click at [860, 113] on input "Commercial" at bounding box center [865, 112] width 13 height 13
radio input "true"
type input "4"
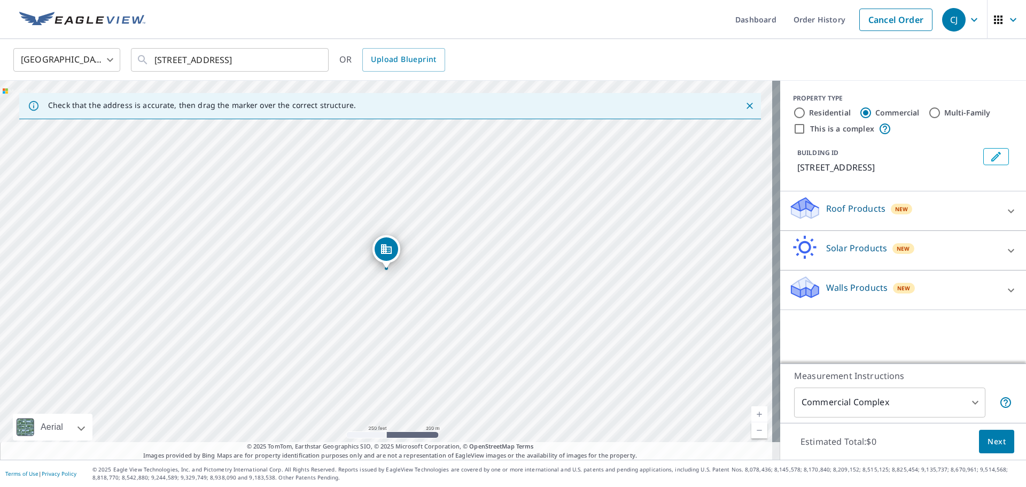
click at [1011, 213] on div at bounding box center [1011, 211] width 26 height 26
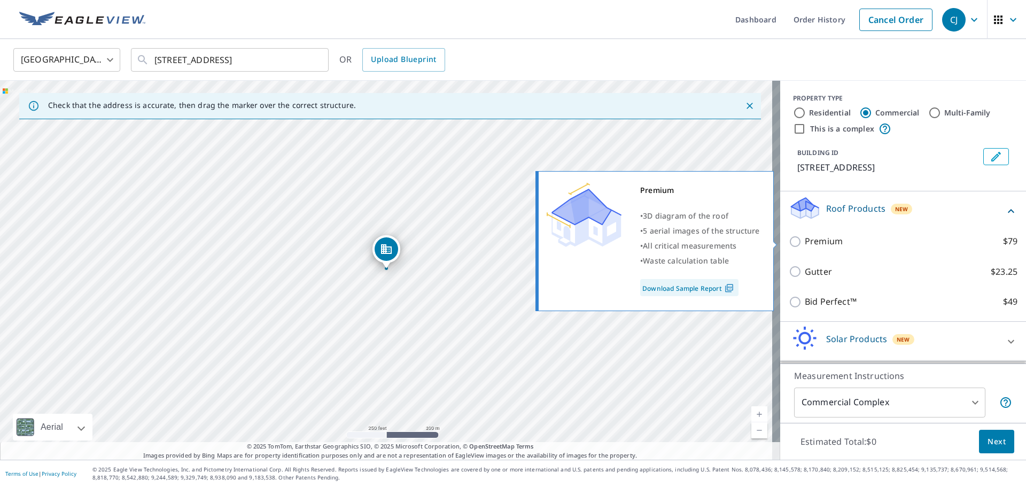
click at [788, 242] on input "Premium $79" at bounding box center [796, 241] width 16 height 13
checkbox input "true"
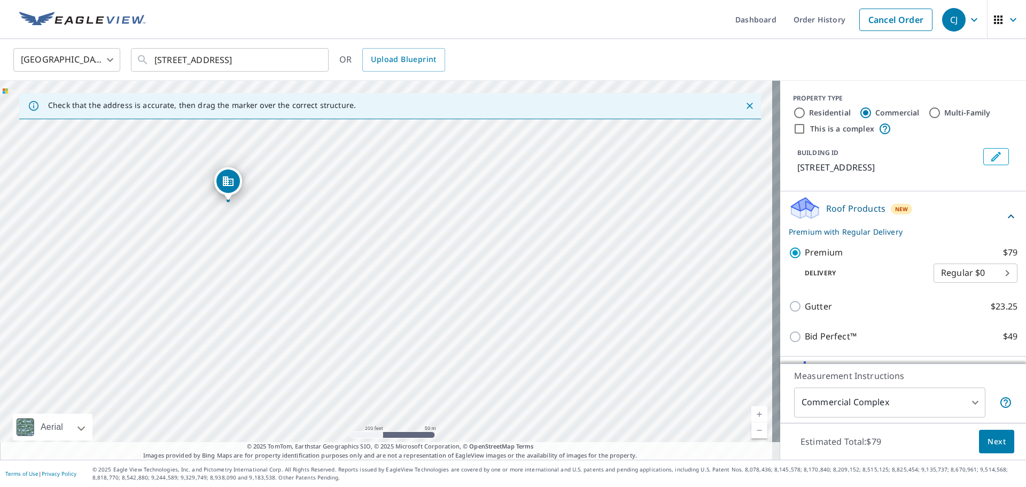
scroll to position [72, 0]
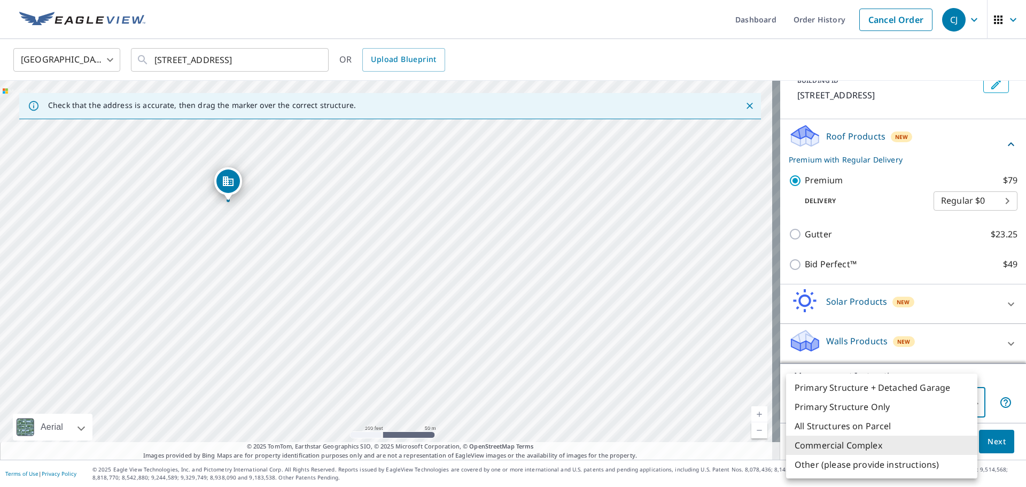
click at [967, 405] on body "CJ CJ Dashboard Order History Cancel Order CJ [GEOGRAPHIC_DATA] [GEOGRAPHIC_DAT…" at bounding box center [513, 243] width 1026 height 487
click at [826, 409] on li "Primary Structure Only" at bounding box center [881, 406] width 191 height 19
type input "2"
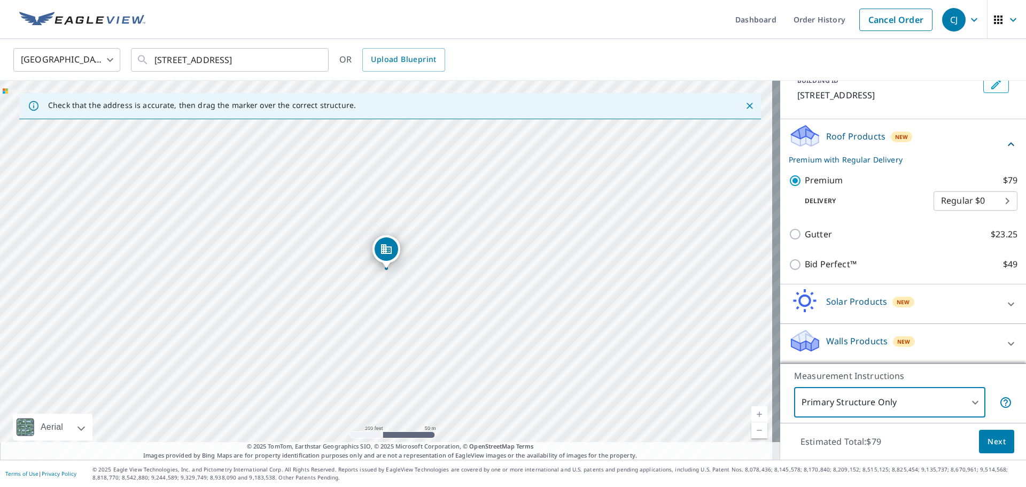
click at [979, 440] on button "Next" at bounding box center [996, 442] width 35 height 24
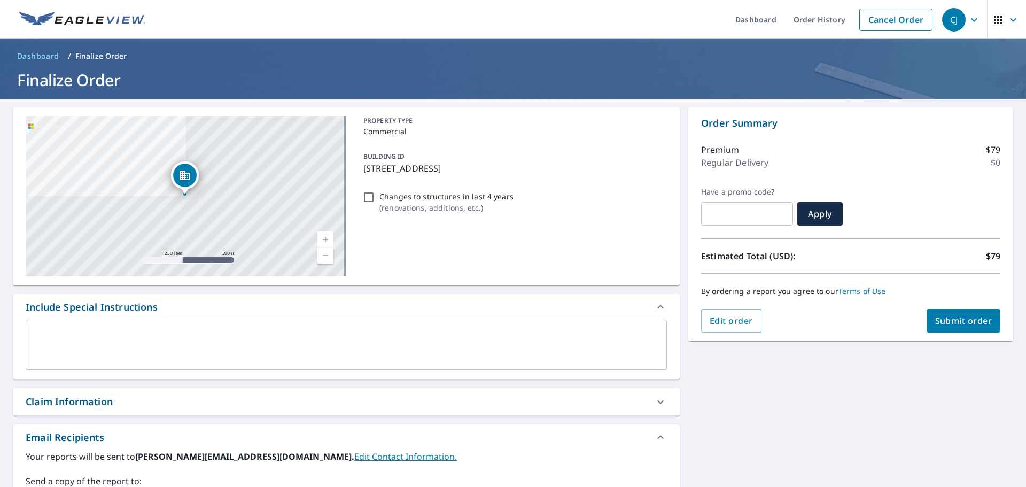
scroll to position [53, 0]
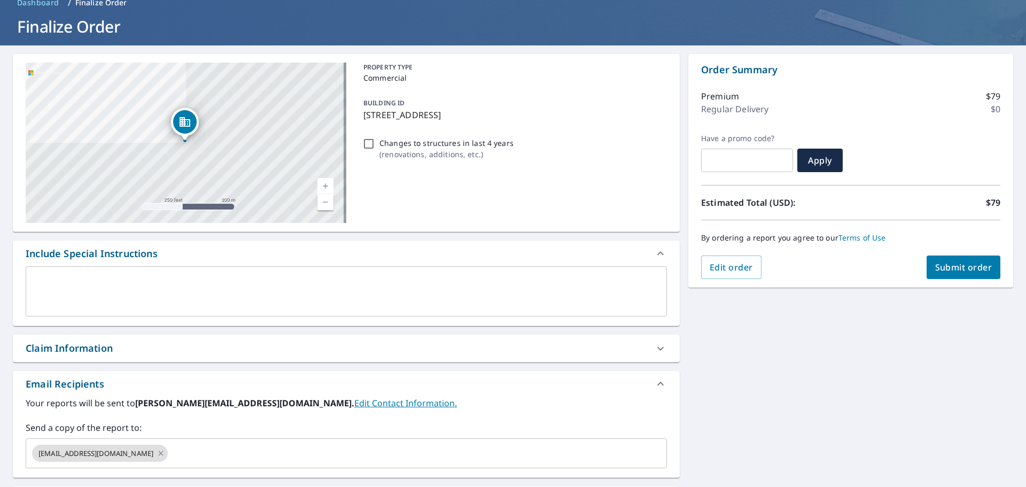
click at [88, 347] on div "Claim Information" at bounding box center [69, 348] width 87 height 14
checkbox input "true"
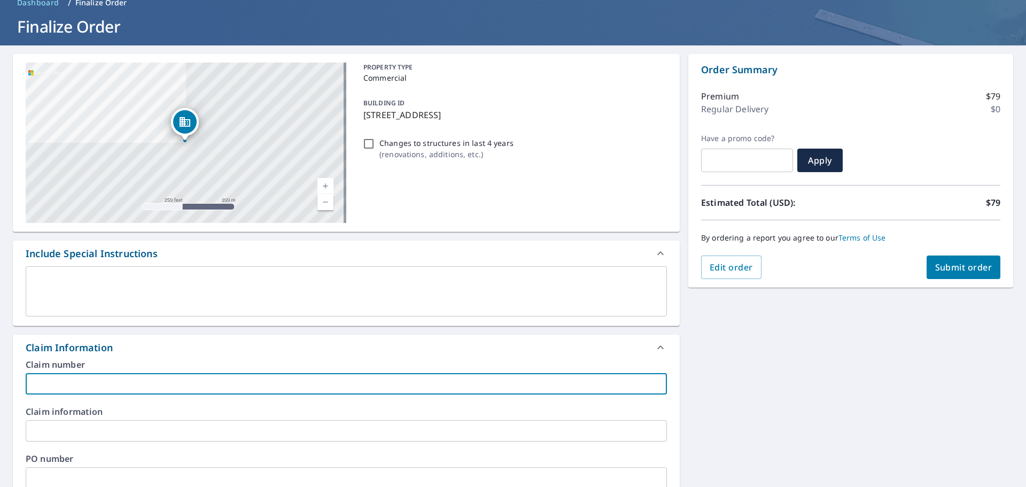
click at [122, 387] on input "text" at bounding box center [346, 383] width 641 height 21
paste input "STP27972"
type input "STP27972"
checkbox input "true"
type input "STP27972"
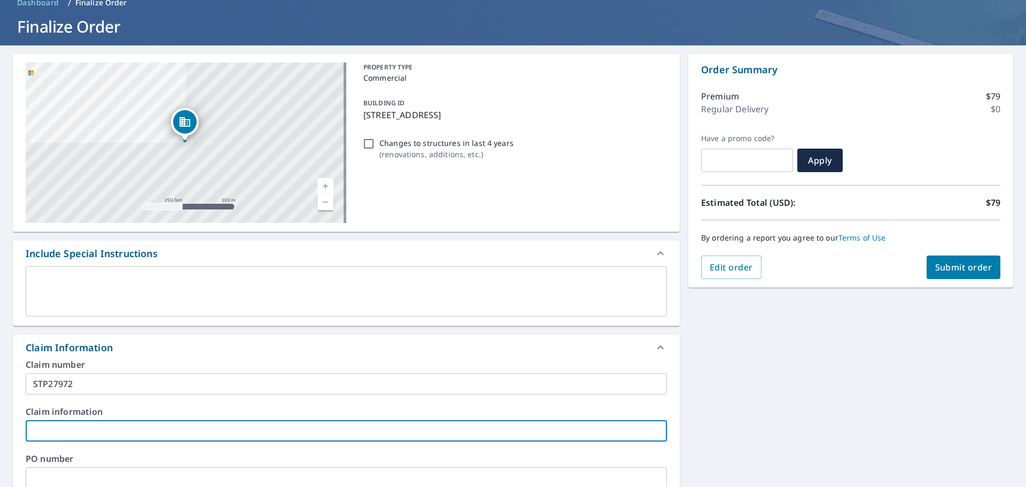
click at [68, 431] on input "text" at bounding box center [346, 430] width 641 height 21
type input "R"
checkbox input "true"
type input "RS"
checkbox input "true"
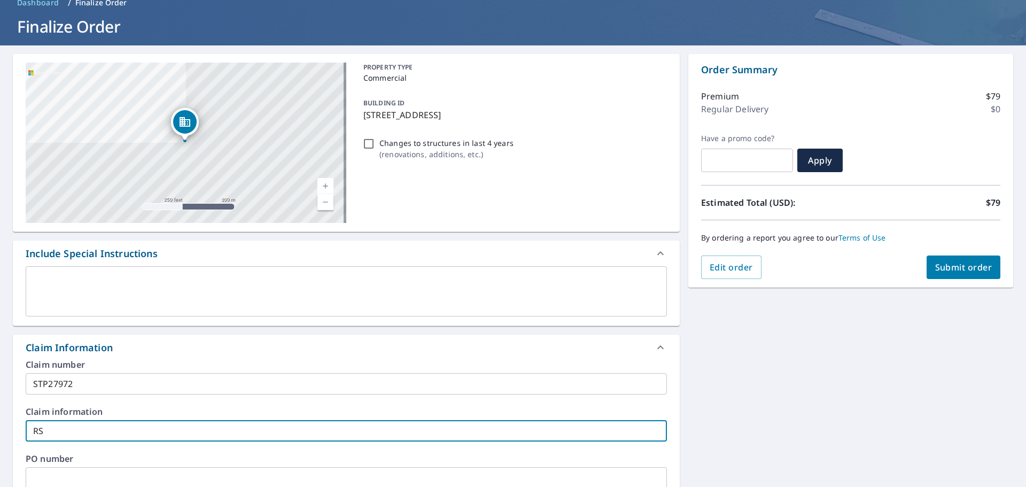
type input "R"
checkbox input "true"
type input "J"
checkbox input "true"
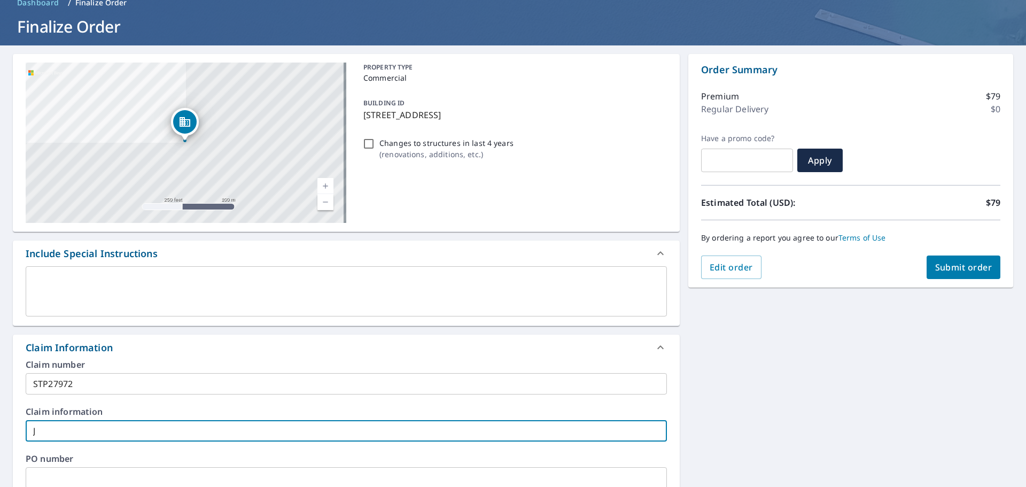
type input "Ji"
checkbox input "true"
type input "[PERSON_NAME]"
checkbox input "true"
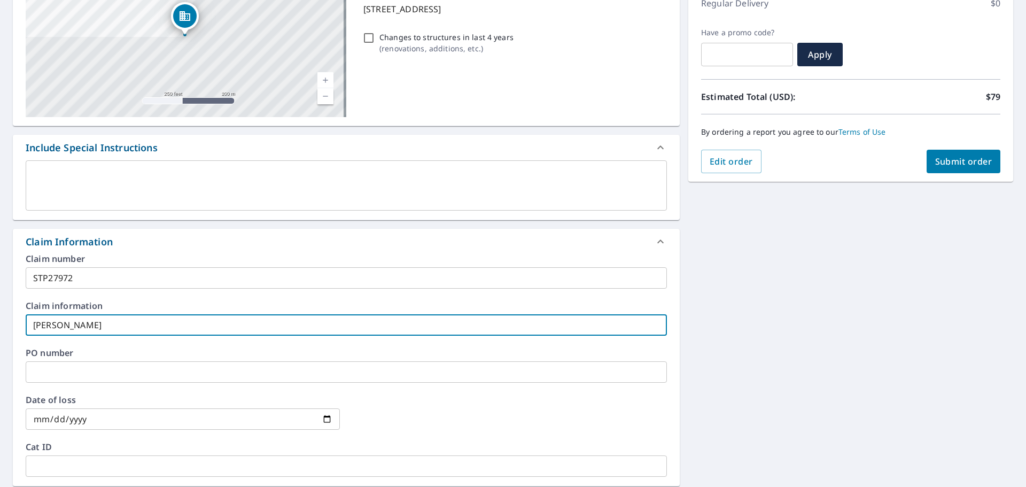
scroll to position [160, 0]
click at [58, 374] on input "text" at bounding box center [346, 370] width 641 height 21
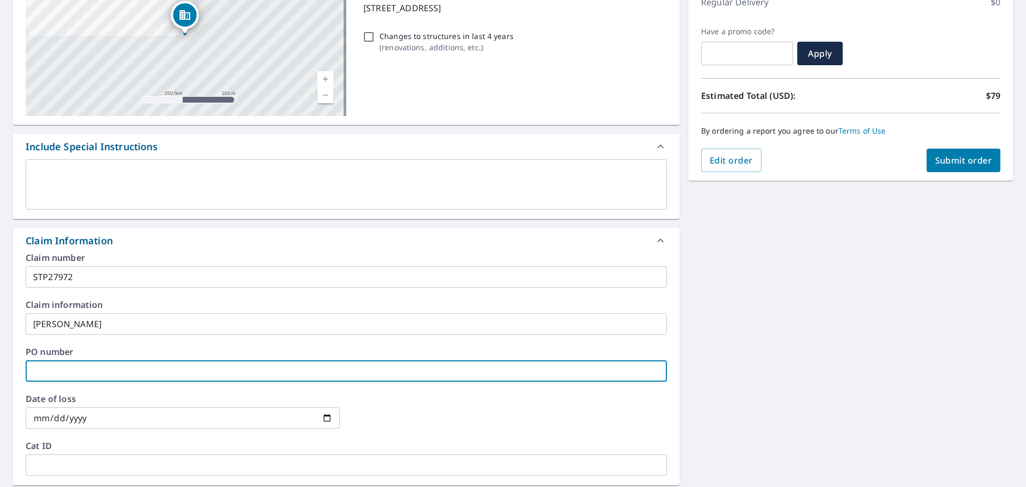
type input "R"
checkbox input "true"
type input "RS"
checkbox input "true"
type input "RS"
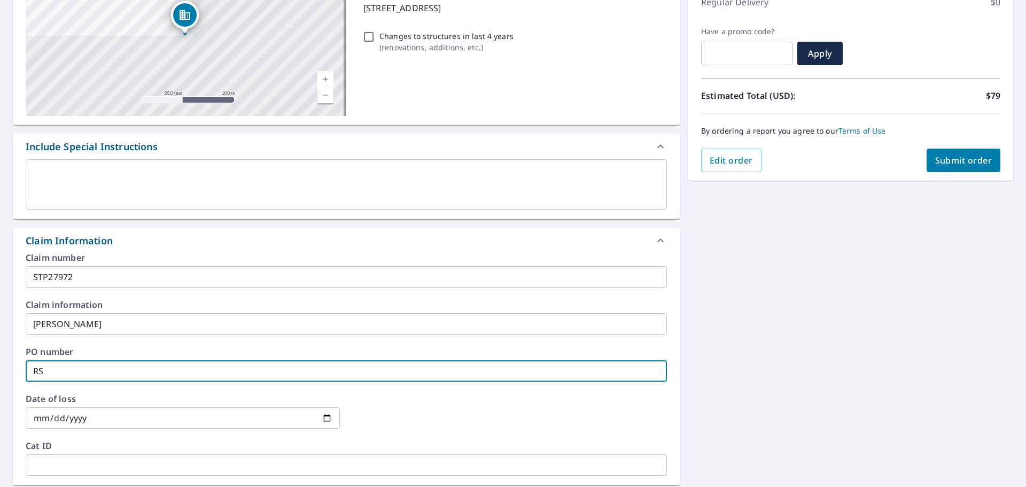
checkbox input "true"
type input "RS 2"
checkbox input "true"
type input "RS 25"
checkbox input "true"
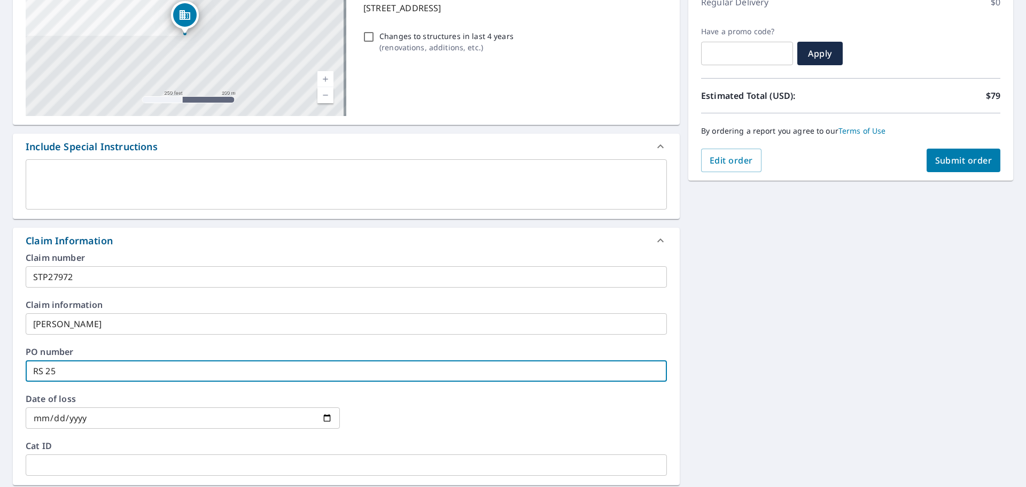
type input "RS 25-"
checkbox input "true"
type input "RS 25-0"
checkbox input "true"
type input "RS 25-04"
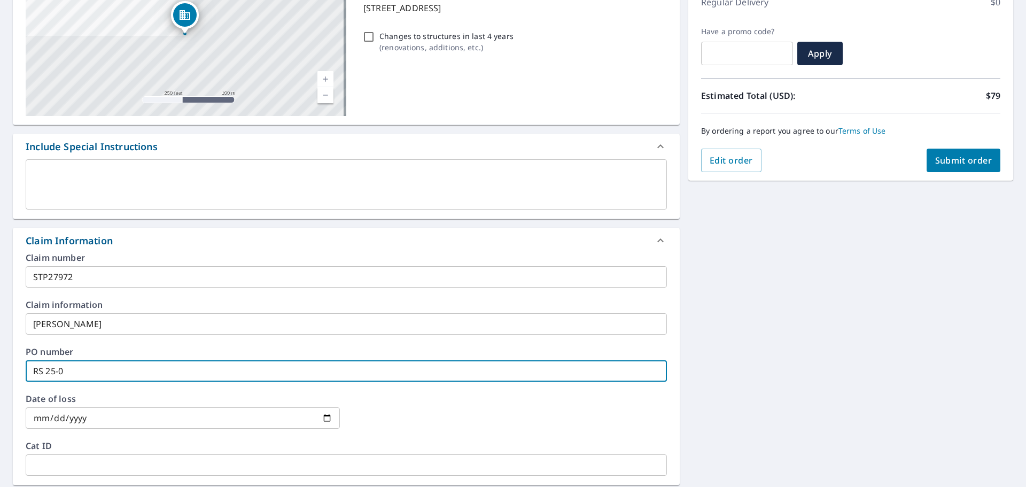
checkbox input "true"
type input "RS 25-049"
checkbox input "true"
type input "RS 25-049"
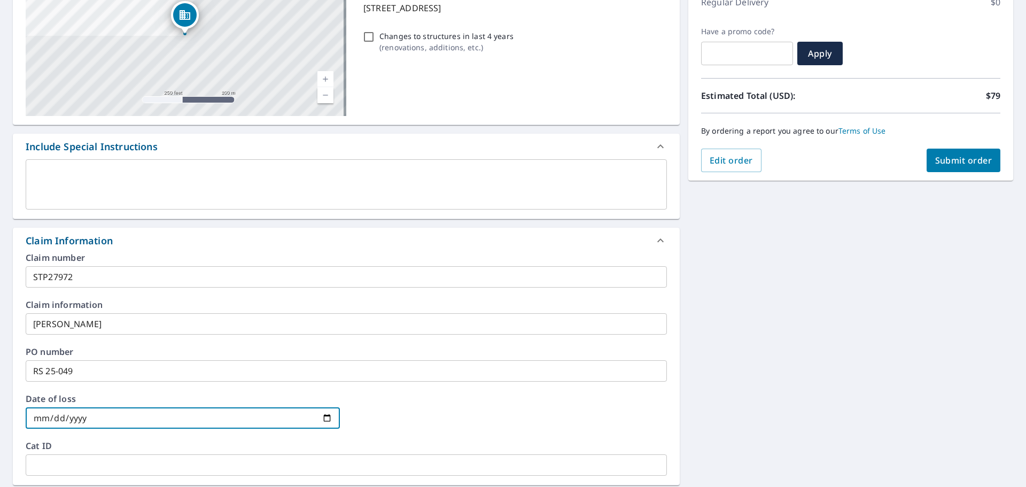
click at [30, 419] on input "date" at bounding box center [183, 417] width 314 height 21
type input "0002-09-24"
checkbox input "true"
type input "0020-09-24"
checkbox input "true"
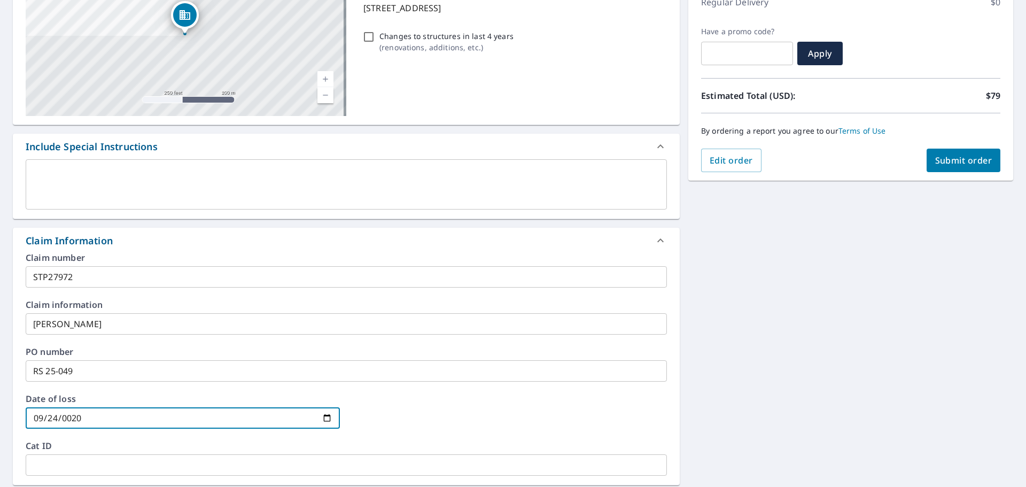
type input "0202-09-24"
checkbox input "true"
type input "[DATE]"
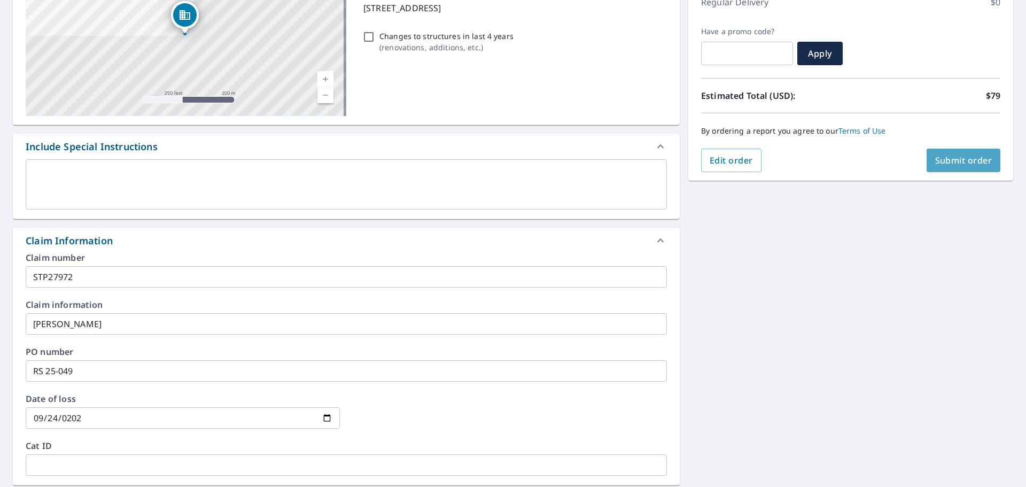
click at [967, 162] on span "Submit order" at bounding box center [963, 160] width 57 height 12
checkbox input "true"
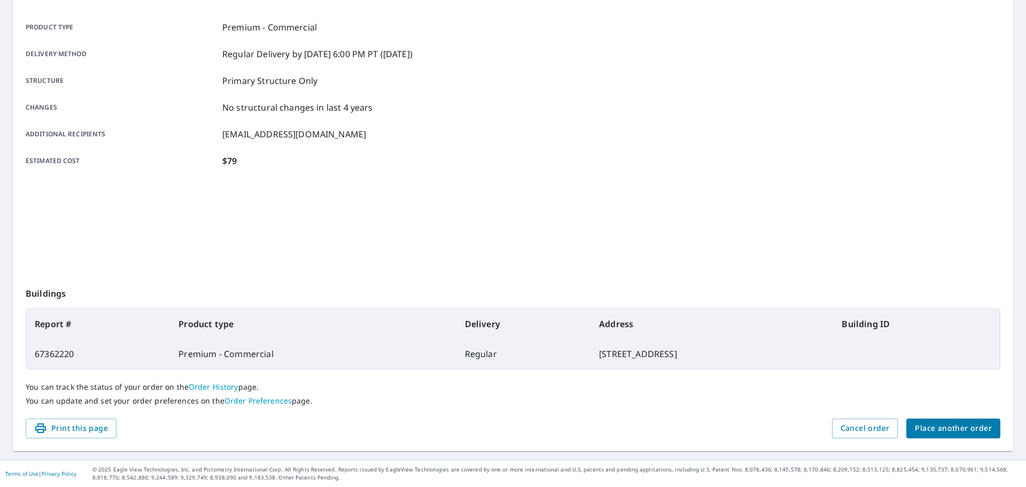
scroll to position [142, 0]
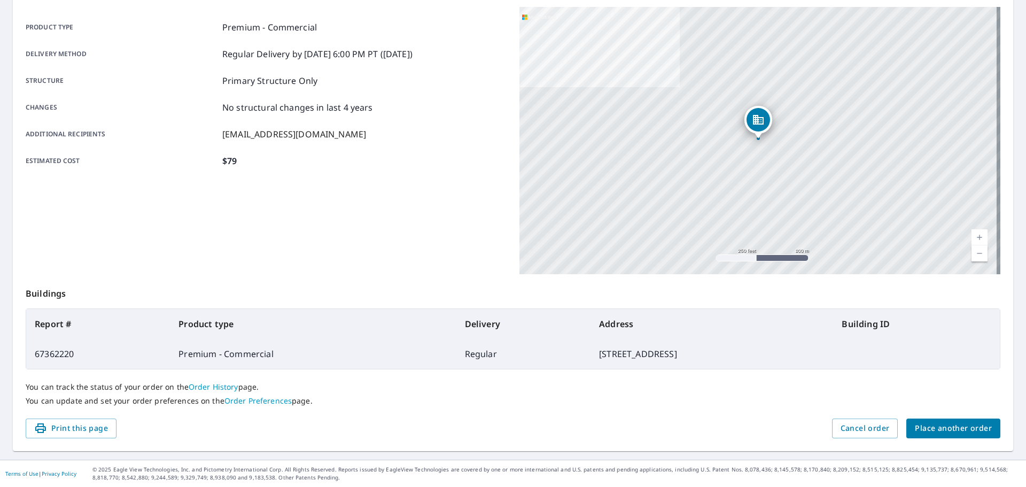
click at [931, 435] on button "Place another order" at bounding box center [953, 428] width 94 height 20
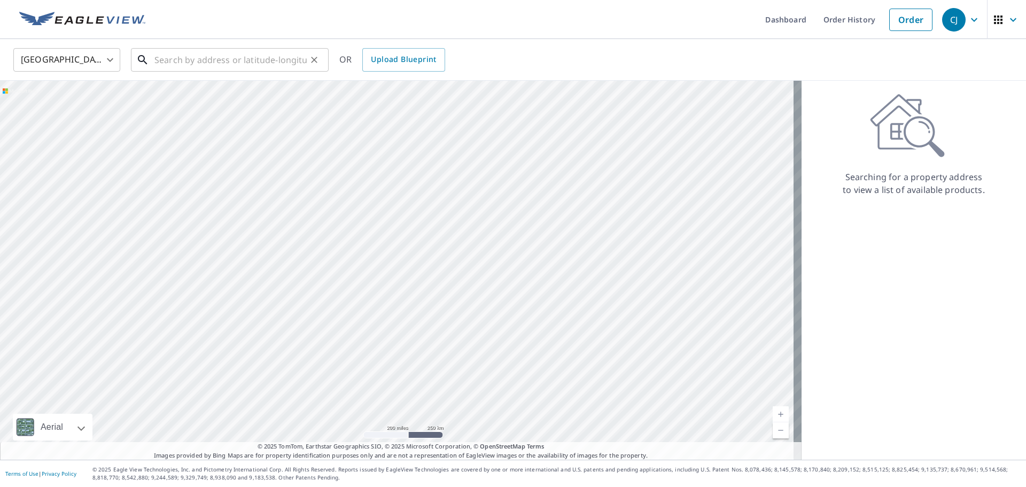
click at [159, 65] on input "text" at bounding box center [230, 60] width 152 height 30
click at [168, 59] on input "text" at bounding box center [230, 60] width 152 height 30
paste input "[STREET_ADDRESS]"
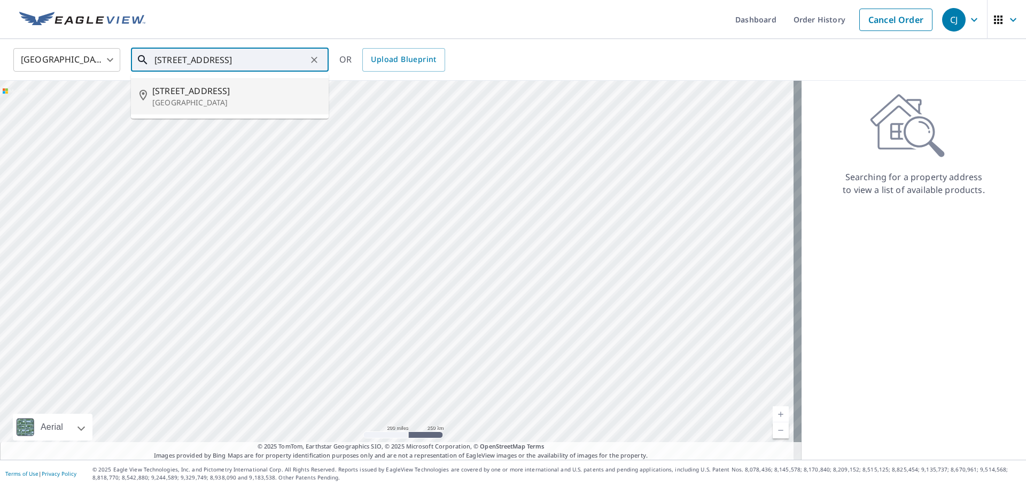
click at [179, 95] on span "[STREET_ADDRESS]" at bounding box center [236, 90] width 168 height 13
type input "[STREET_ADDRESS]"
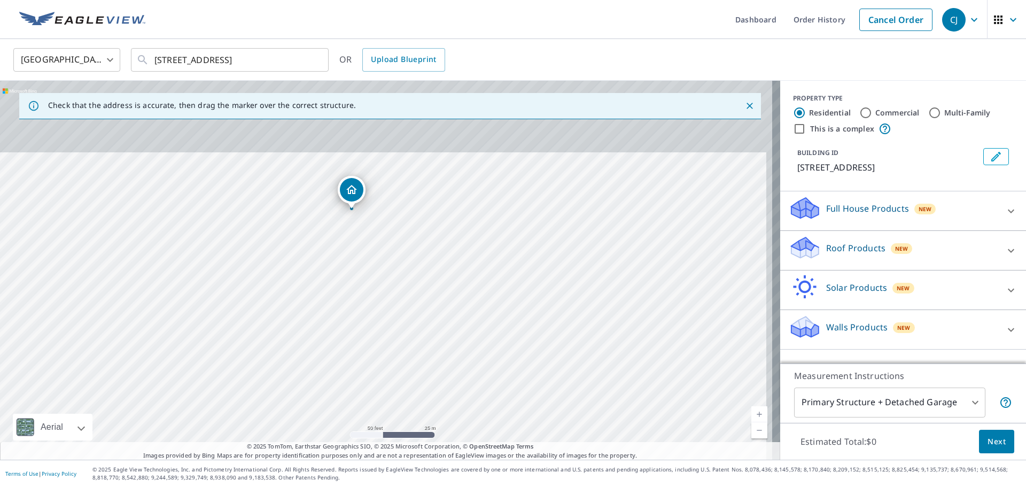
drag, startPoint x: 308, startPoint y: 217, endPoint x: 292, endPoint y: 401, distance: 183.9
click at [292, 401] on div "[STREET_ADDRESS]" at bounding box center [390, 270] width 780 height 379
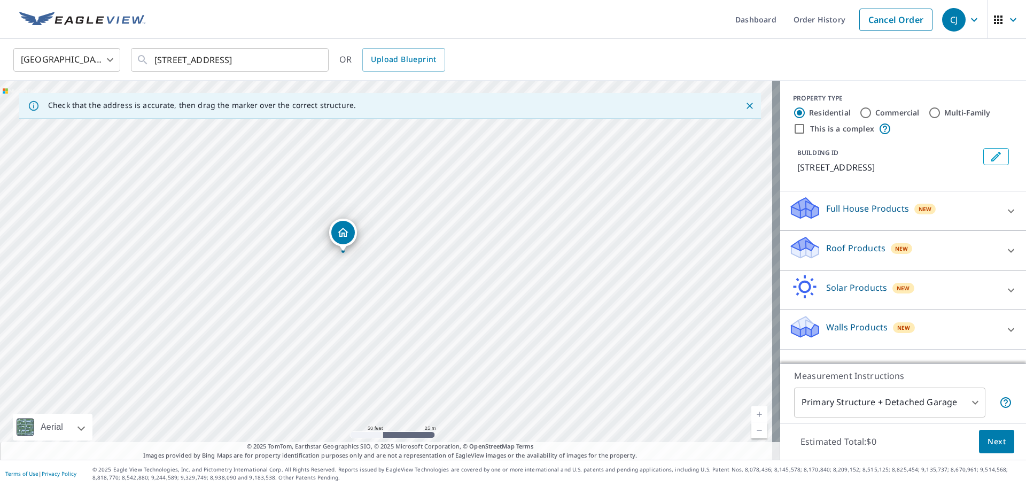
drag, startPoint x: 288, startPoint y: 323, endPoint x: 279, endPoint y: 365, distance: 43.6
click at [279, 365] on div "[STREET_ADDRESS]" at bounding box center [390, 270] width 780 height 379
click at [860, 114] on input "Commercial" at bounding box center [865, 112] width 13 height 13
radio input "true"
type input "4"
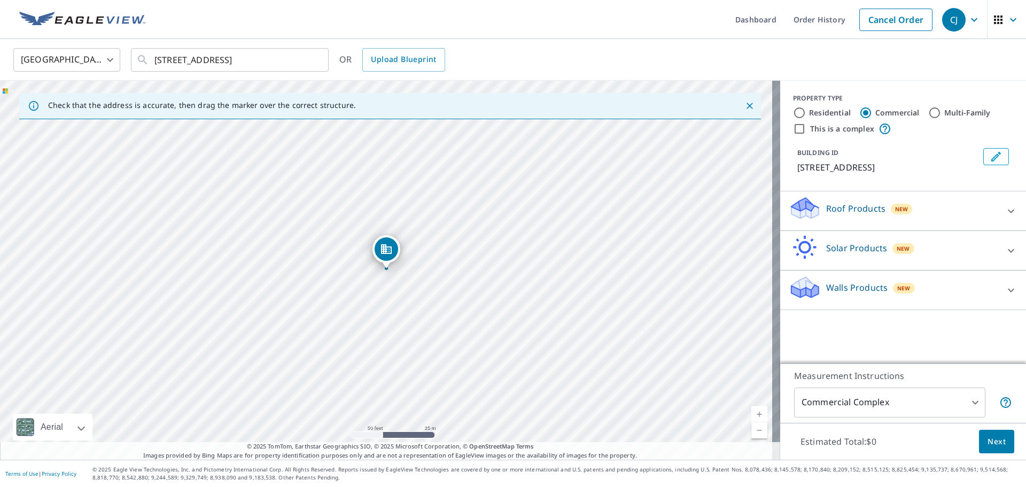
click at [1004, 211] on icon at bounding box center [1010, 211] width 13 height 13
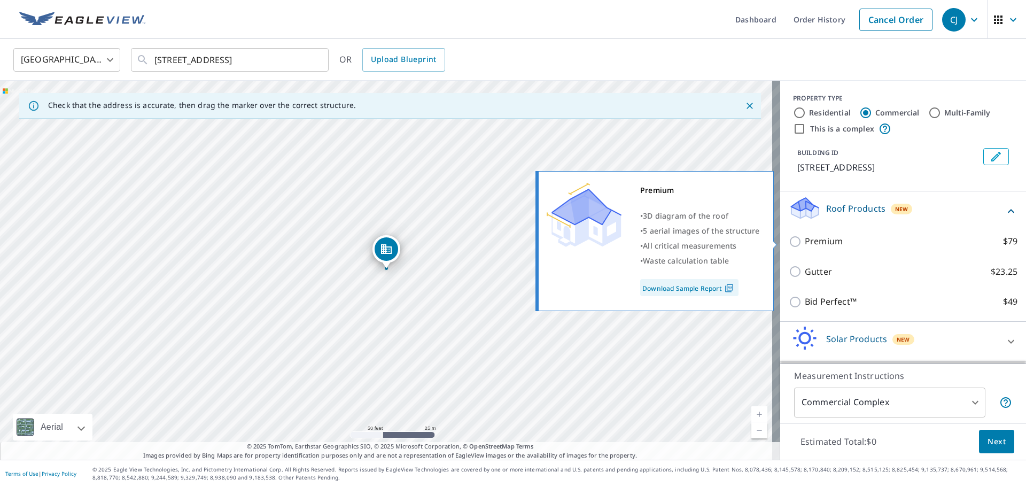
click at [790, 243] on input "Premium $79" at bounding box center [796, 241] width 16 height 13
checkbox input "true"
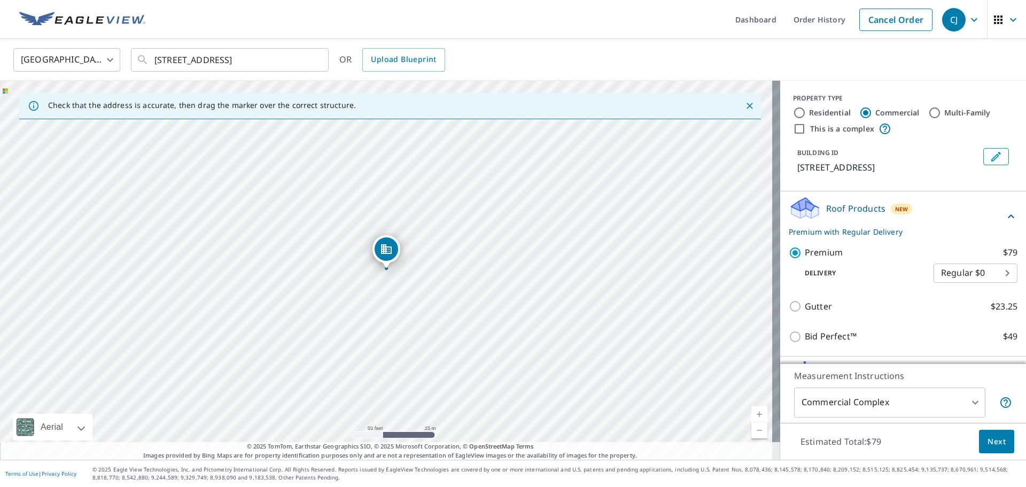
click at [963, 404] on body "CJ CJ Dashboard Order History Cancel Order CJ [GEOGRAPHIC_DATA] [GEOGRAPHIC_DAT…" at bounding box center [513, 243] width 1026 height 487
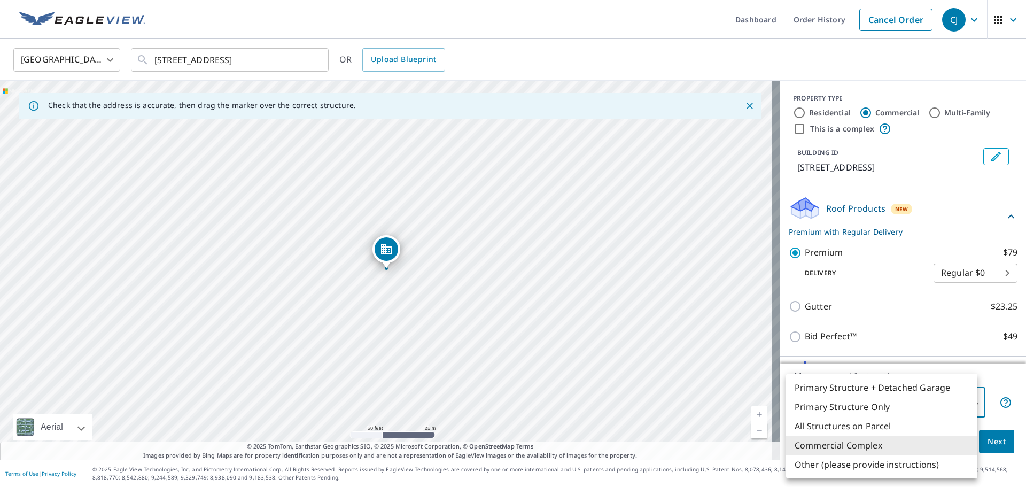
click at [849, 402] on li "Primary Structure Only" at bounding box center [881, 406] width 191 height 19
type input "2"
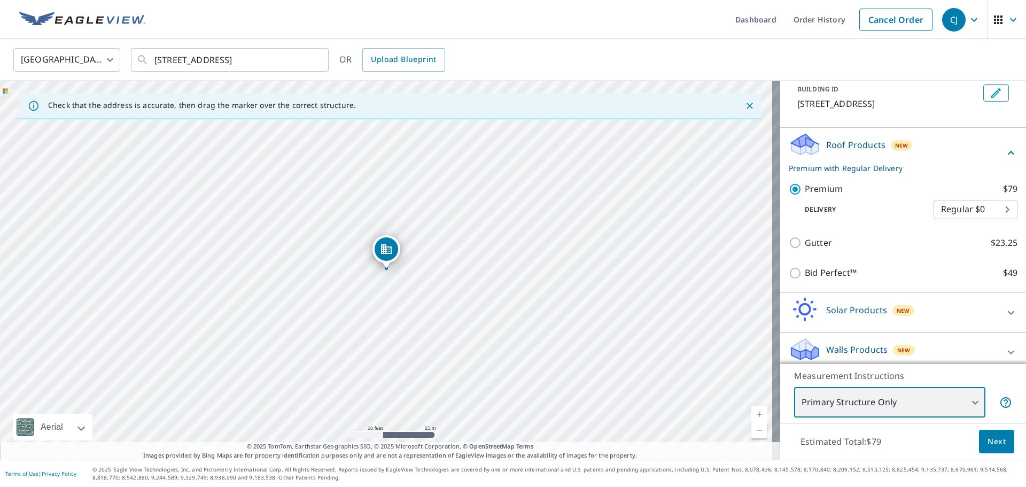
scroll to position [72, 0]
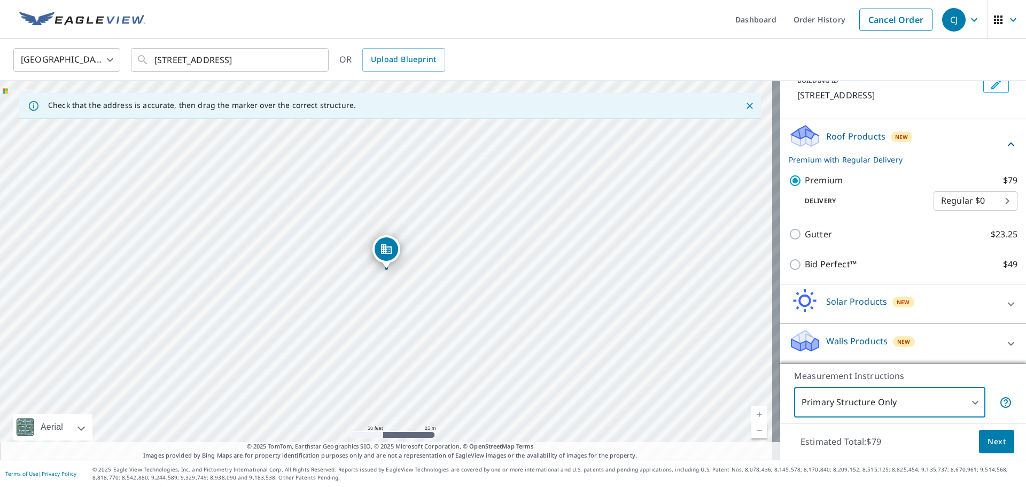
click at [987, 444] on span "Next" at bounding box center [996, 441] width 18 height 13
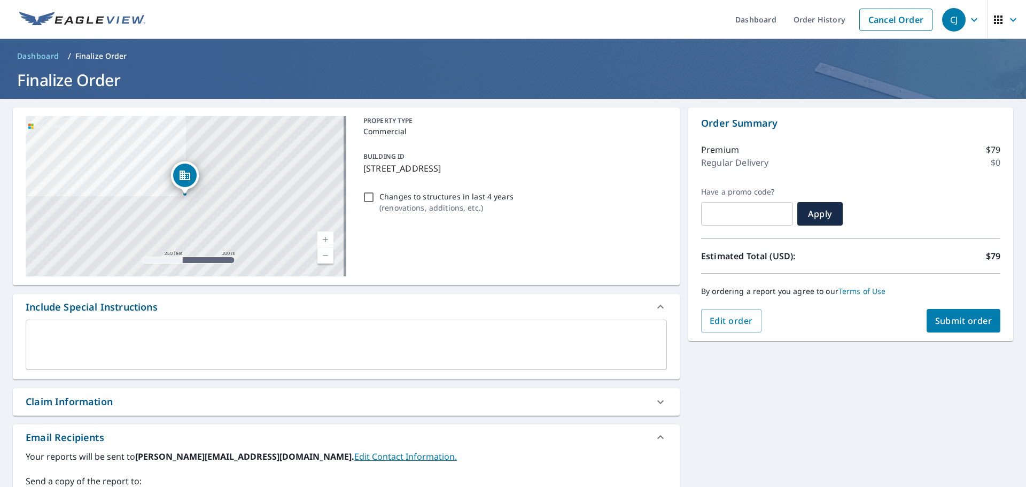
click at [87, 404] on div "Claim Information" at bounding box center [69, 401] width 87 height 14
checkbox input "true"
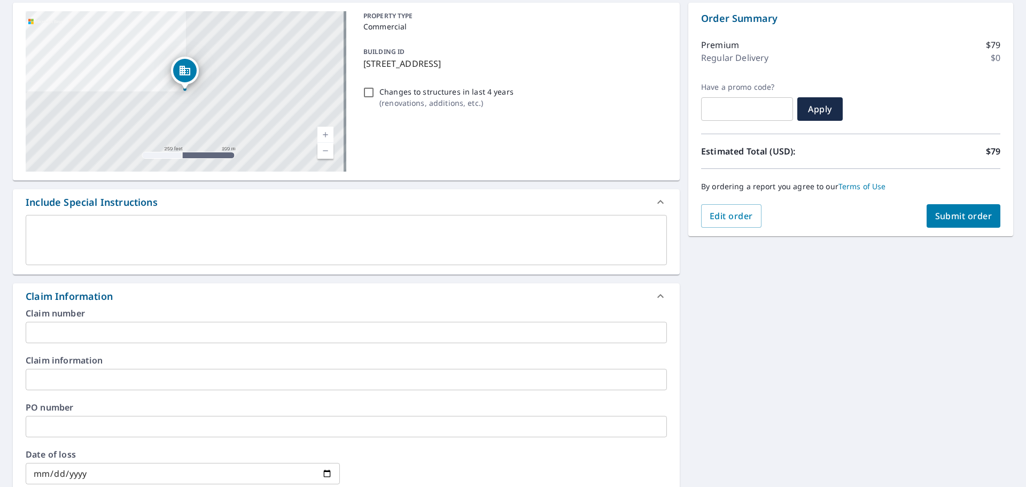
scroll to position [107, 0]
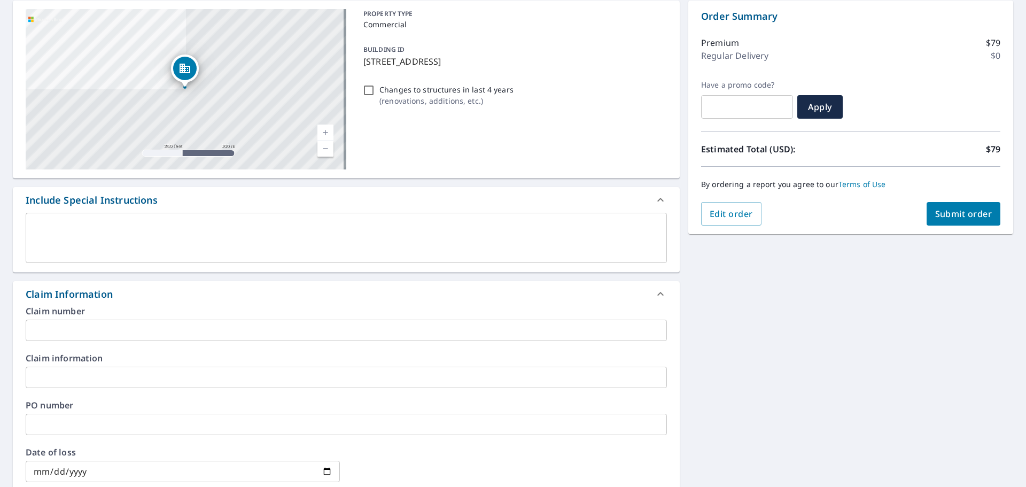
click at [115, 329] on input "text" at bounding box center [346, 329] width 641 height 21
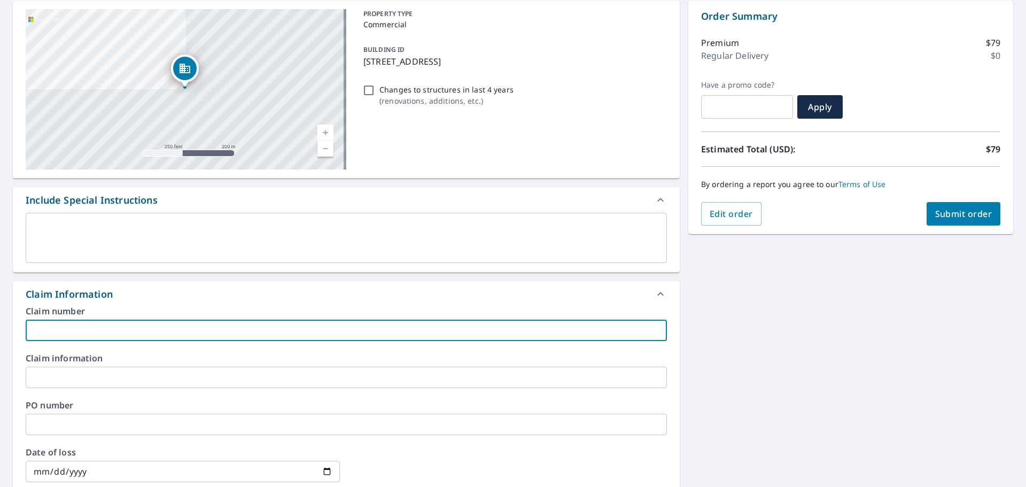
paste input "STP27972"
type input "STP27972"
checkbox input "true"
type input "STP27972"
click at [80, 378] on input "text" at bounding box center [346, 376] width 641 height 21
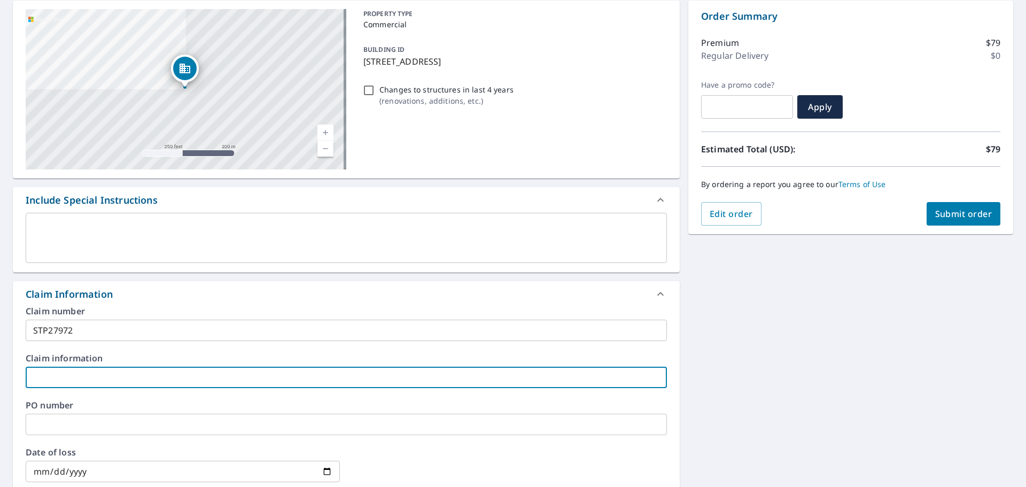
type input "[PERSON_NAME]"
checkbox input "true"
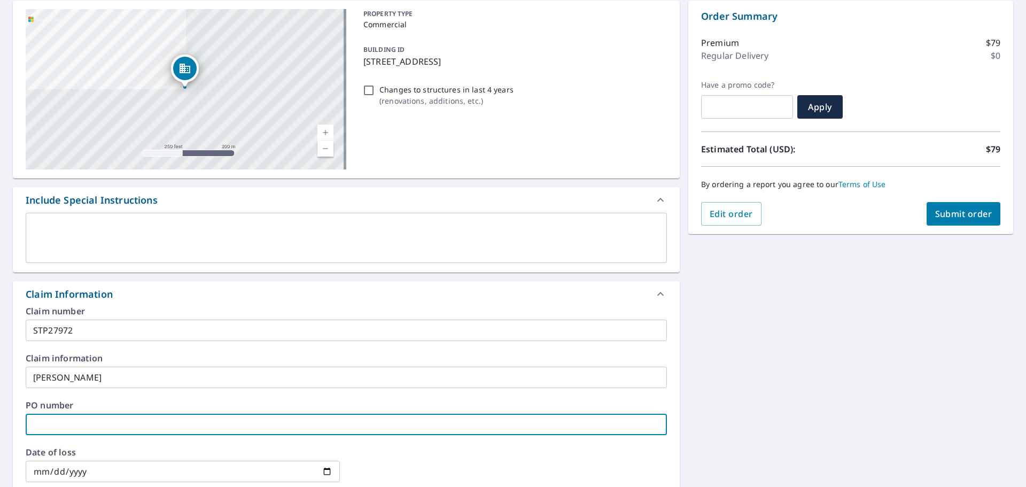
click at [75, 421] on input "text" at bounding box center [346, 423] width 641 height 21
type input "R"
checkbox input "true"
type input "RS"
checkbox input "true"
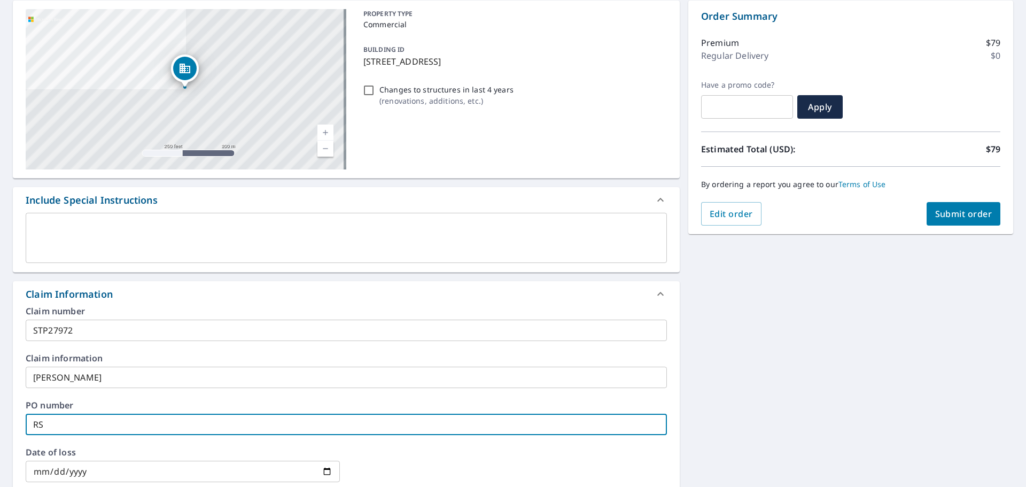
type input "RS"
checkbox input "true"
type input "RS 2"
checkbox input "true"
type input "RS 25"
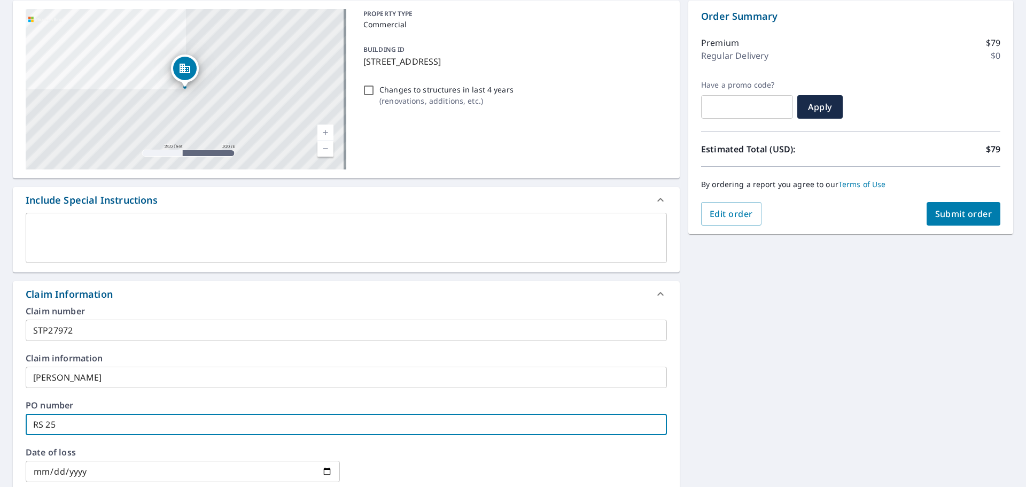
checkbox input "true"
type input "RS 25-"
checkbox input "true"
type input "RS 25-0"
checkbox input "true"
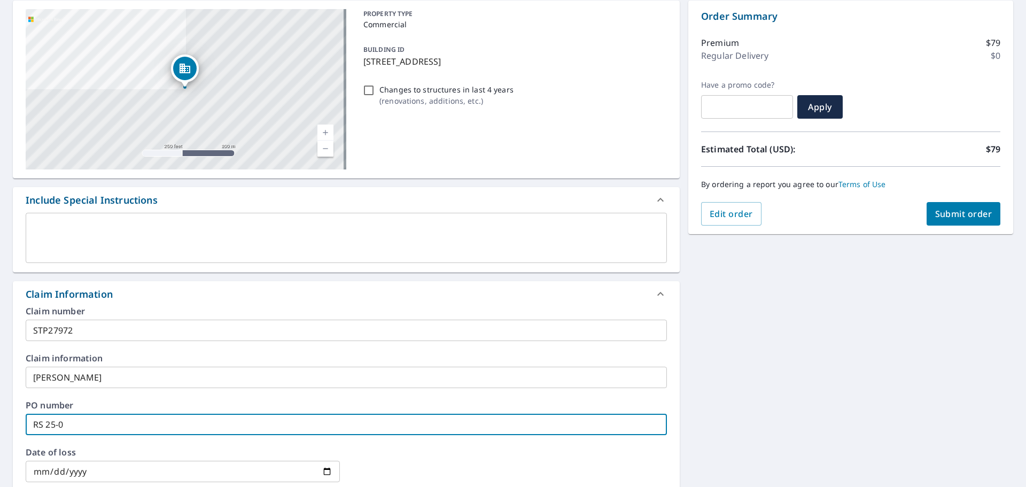
type input "RS 25-05"
checkbox input "true"
type input "RS 25-050"
checkbox input "true"
type input "RS 25-050"
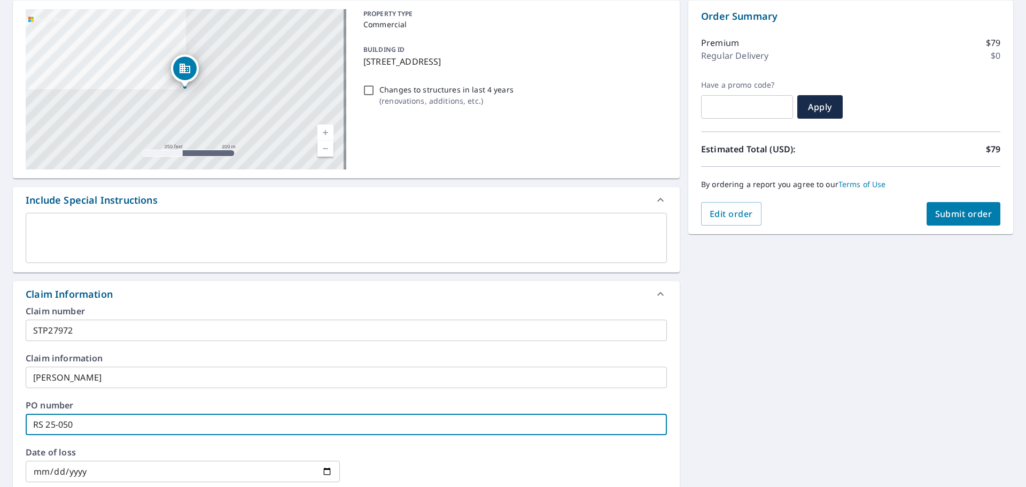
click at [40, 470] on input "date" at bounding box center [183, 470] width 314 height 21
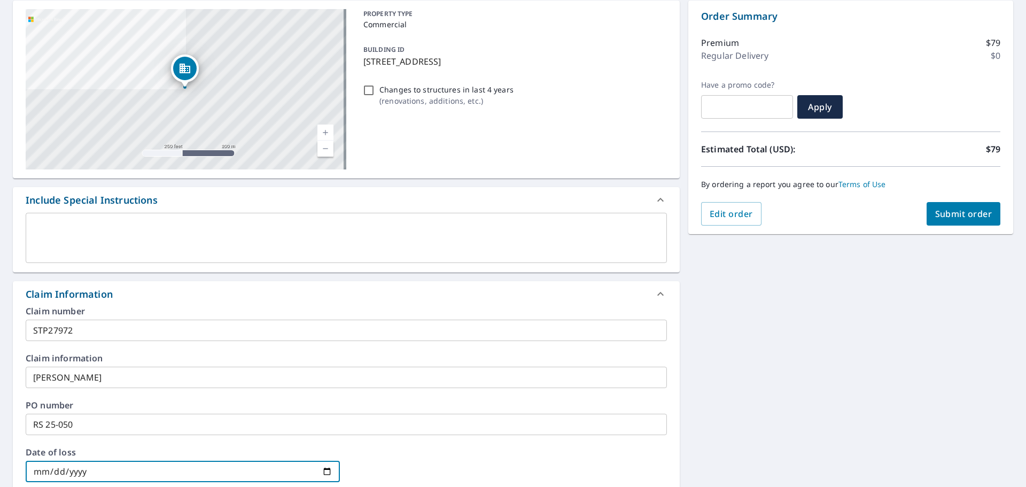
type input "0002-09-24"
checkbox input "true"
type input "0020-09-24"
checkbox input "true"
type input "0202-09-24"
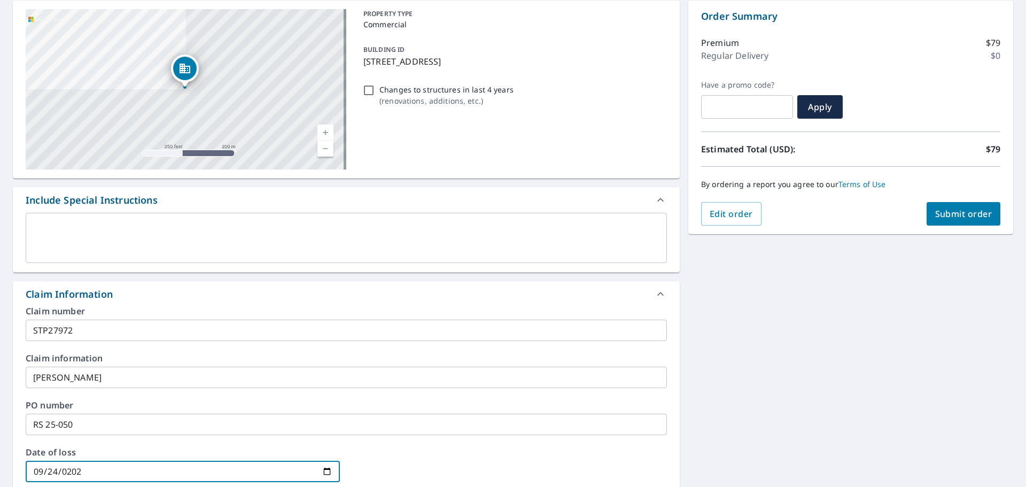
checkbox input "true"
type input "[DATE]"
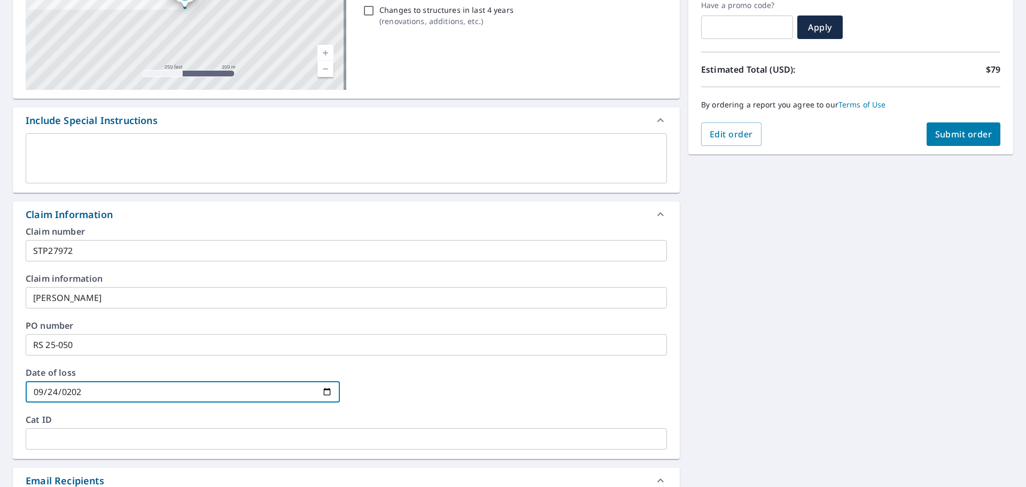
scroll to position [160, 0]
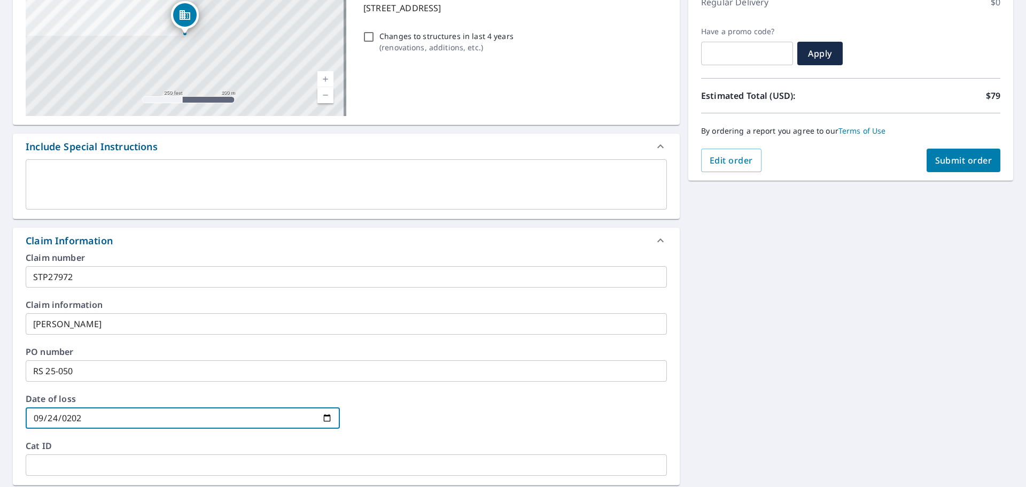
click at [957, 155] on span "Submit order" at bounding box center [963, 160] width 57 height 12
checkbox input "true"
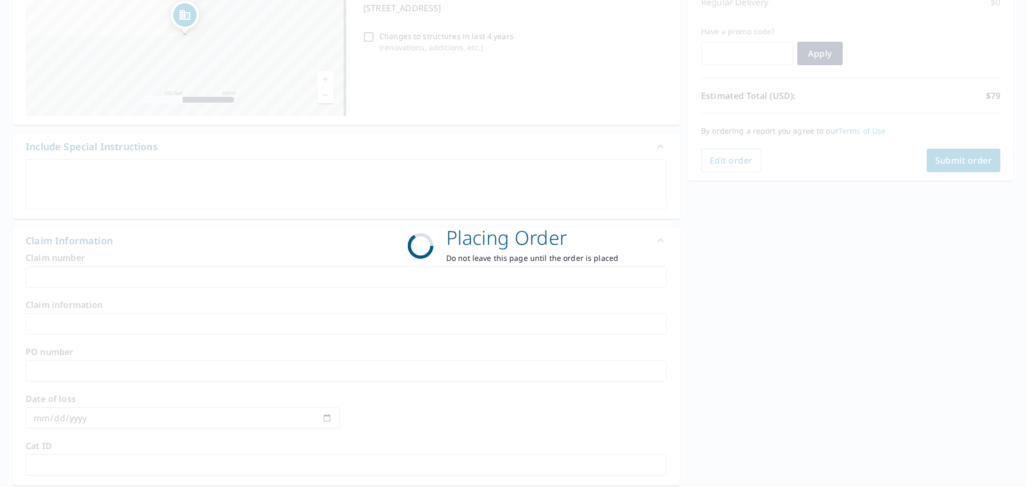
scroll to position [142, 0]
